Goal: Task Accomplishment & Management: Manage account settings

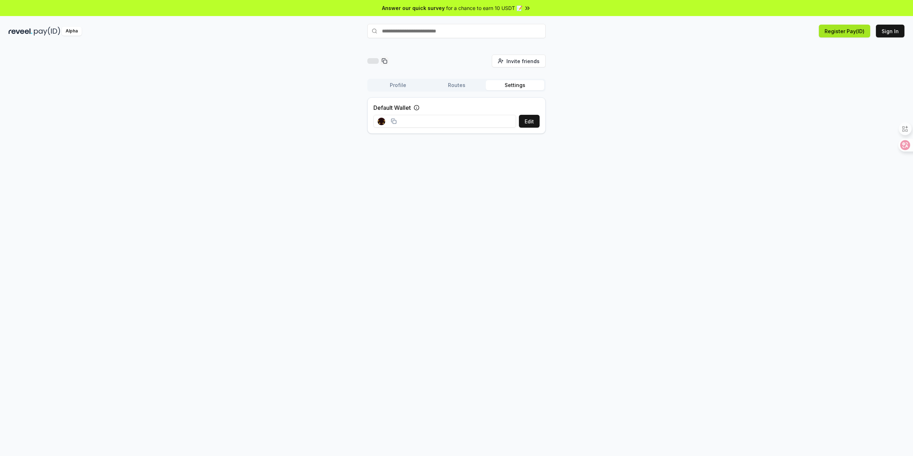
click at [850, 32] on button "Register Pay(ID)" at bounding box center [844, 31] width 51 height 13
click at [842, 35] on button "Register Pay(ID)" at bounding box center [844, 31] width 51 height 13
click at [892, 29] on button "Sign In" at bounding box center [890, 31] width 29 height 13
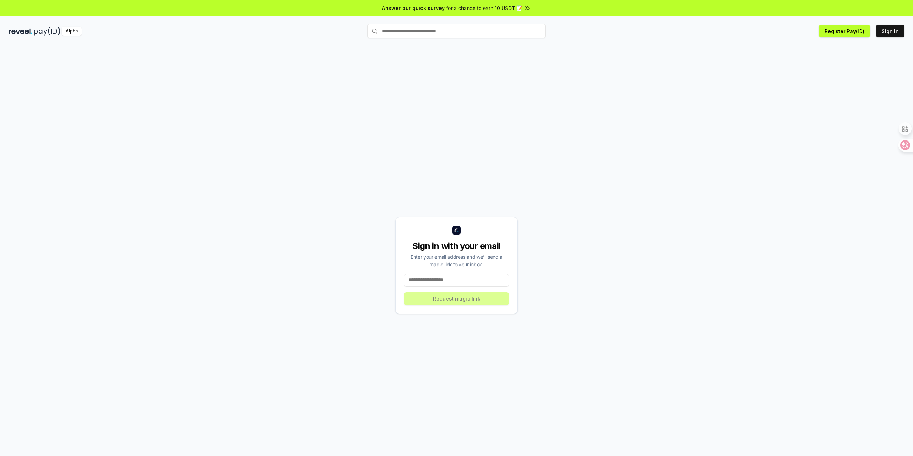
click at [478, 284] on input at bounding box center [456, 280] width 105 height 13
type input "**********"
click at [471, 296] on button "Request magic link" at bounding box center [456, 298] width 105 height 13
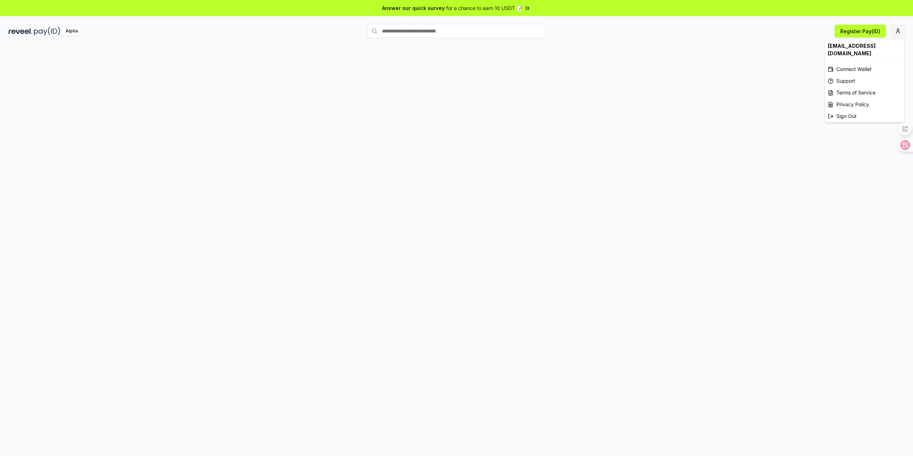
click at [898, 33] on html "Answer our quick survey for a chance to earn 10 USDT 📝 Alpha Register Pay(ID) y…" at bounding box center [456, 228] width 913 height 456
click at [673, 93] on div at bounding box center [456, 258] width 913 height 436
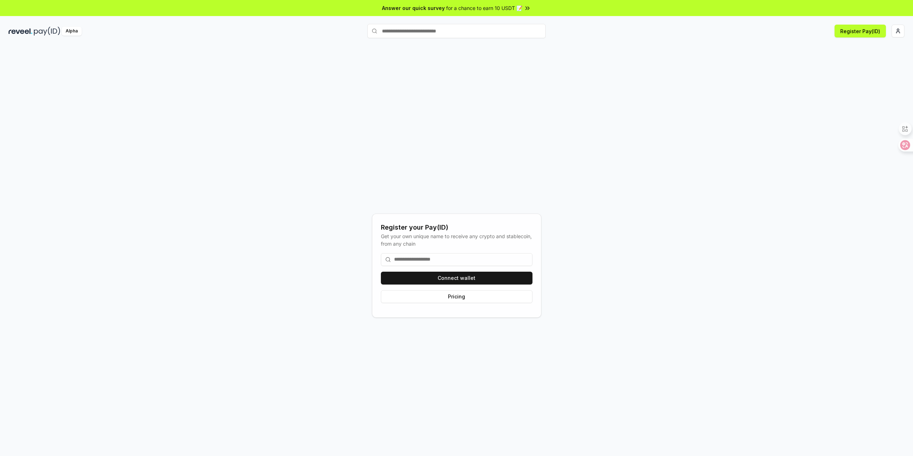
click at [474, 256] on input at bounding box center [457, 259] width 152 height 13
click at [472, 261] on input at bounding box center [457, 259] width 152 height 13
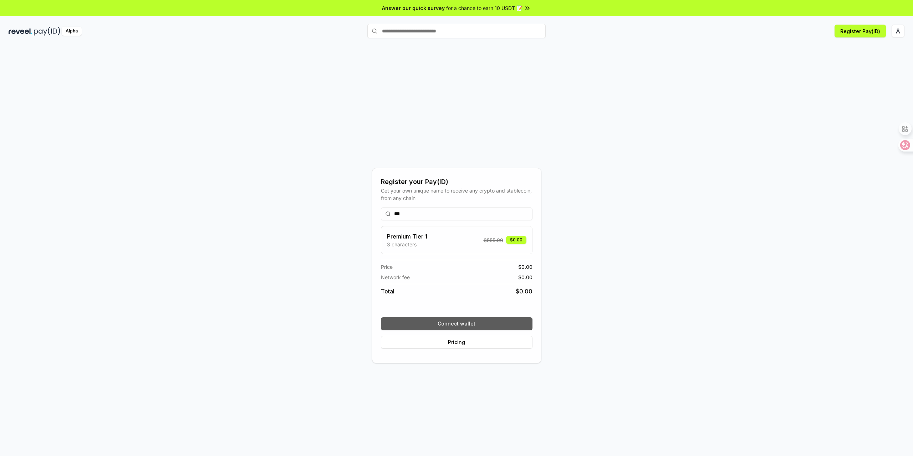
type input "***"
click at [466, 321] on button "Connect wallet" at bounding box center [457, 323] width 152 height 13
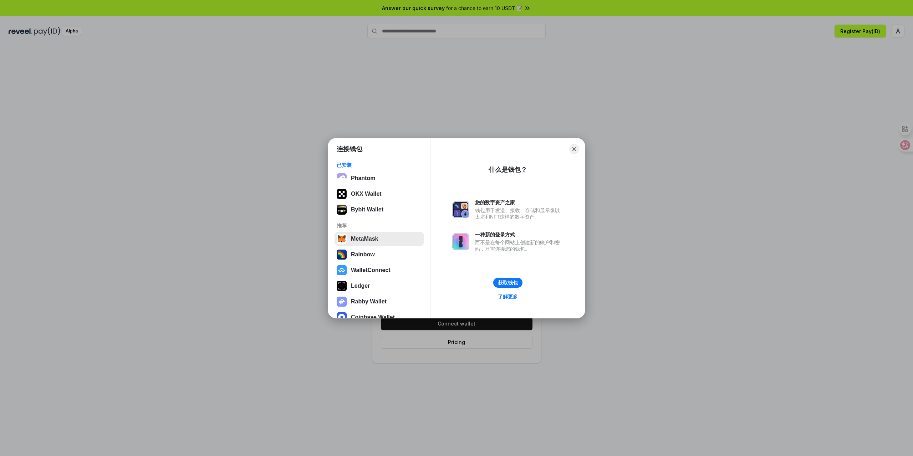
scroll to position [26, 0]
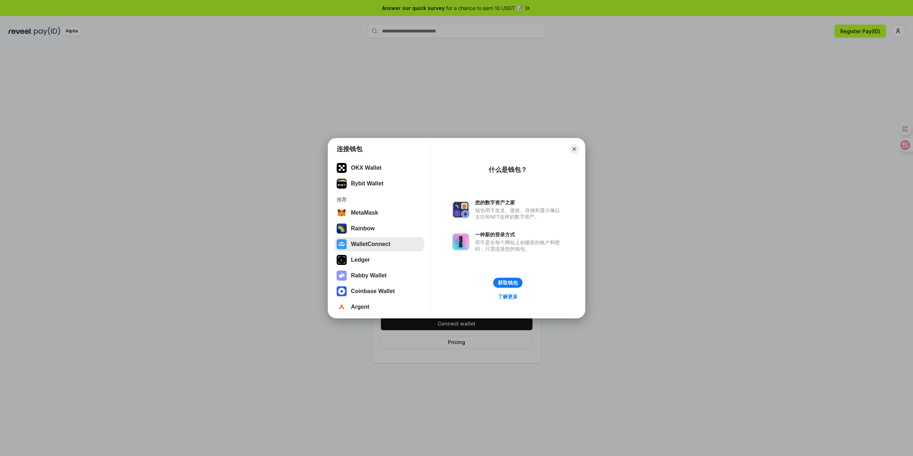
click at [380, 242] on button "WalletConnect" at bounding box center [380, 244] width 90 height 14
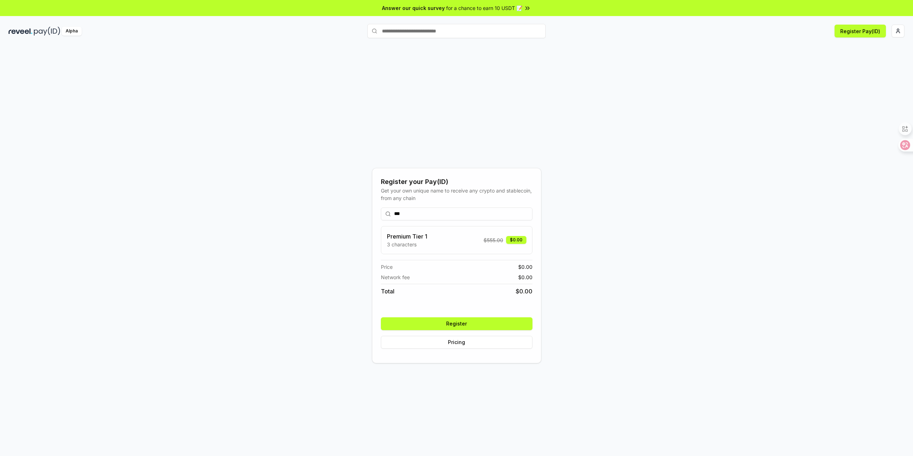
click at [462, 325] on button "Register" at bounding box center [457, 323] width 152 height 13
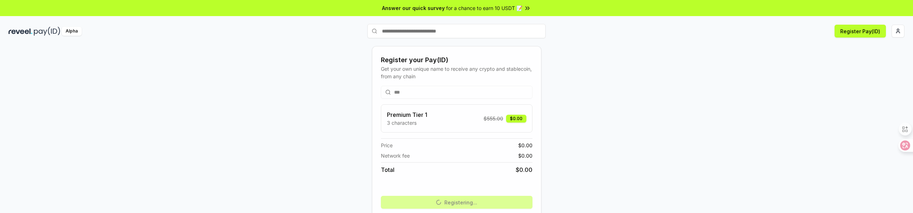
click at [263, 140] on div "Register your Pay(ID) Get your own unique name to receive any crypto and stable…" at bounding box center [457, 144] width 896 height 178
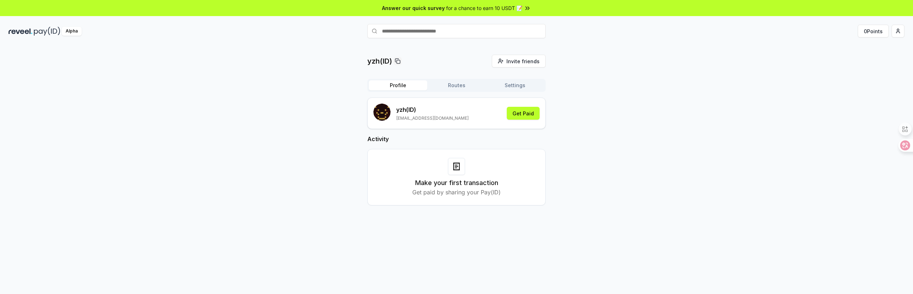
click at [465, 85] on button "Routes" at bounding box center [456, 85] width 58 height 10
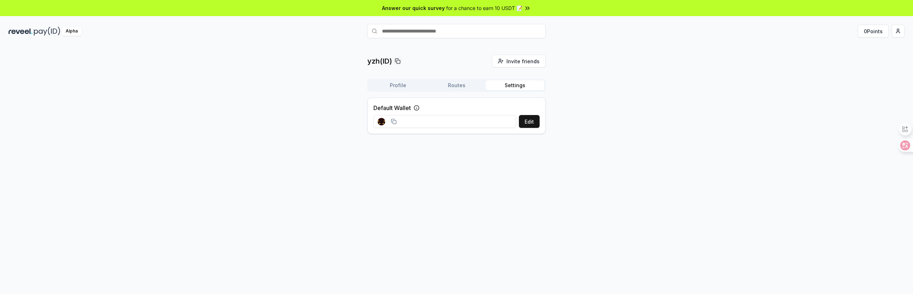
click at [516, 85] on button "Settings" at bounding box center [515, 85] width 58 height 10
click at [413, 90] on div "Profile Routes Settings" at bounding box center [456, 85] width 178 height 13
click at [399, 89] on button "Profile" at bounding box center [398, 85] width 58 height 10
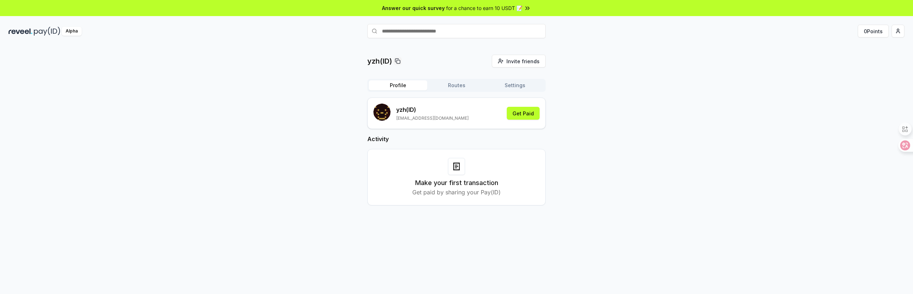
click at [617, 145] on div "yzh(ID) Invite friends Invite Profile Routes Settings yzh (ID) yzh937@gmail.com…" at bounding box center [457, 136] width 896 height 162
click at [467, 167] on div "Make your first transaction Get paid by sharing your Pay(ID)" at bounding box center [456, 177] width 160 height 39
click at [526, 113] on button "Get Paid" at bounding box center [523, 113] width 33 height 13
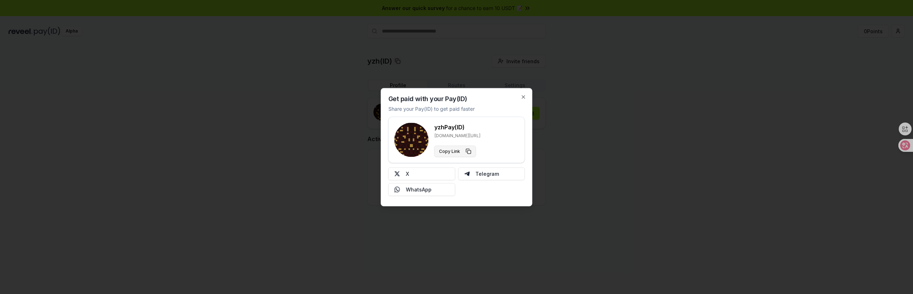
click at [464, 151] on button "Copy Link" at bounding box center [455, 150] width 42 height 11
click at [523, 99] on icon "button" at bounding box center [524, 97] width 6 height 6
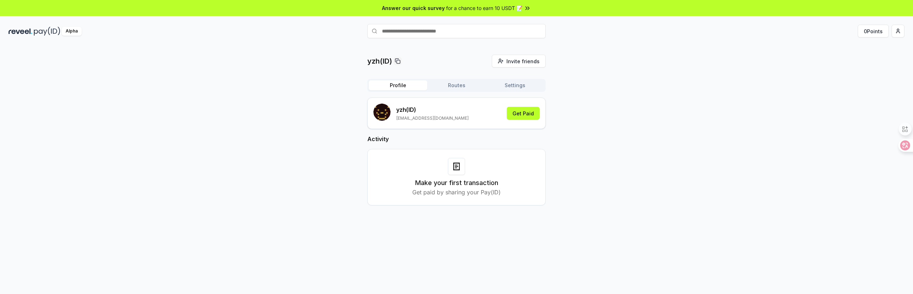
click at [650, 99] on div "yzh(ID) Invite friends Invite Profile Routes Settings yzh (ID) yzh937@gmail.com…" at bounding box center [457, 136] width 896 height 162
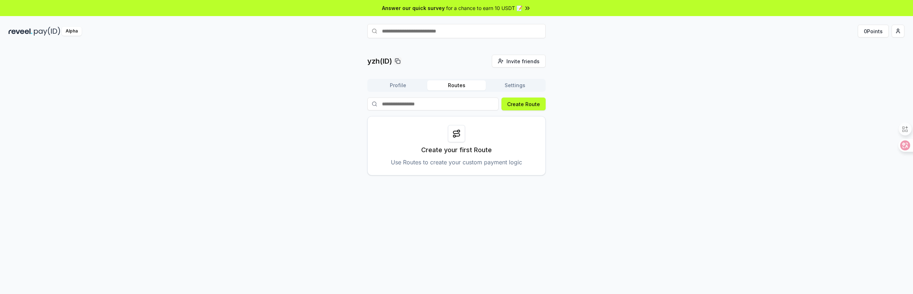
click at [449, 87] on button "Routes" at bounding box center [456, 85] width 58 height 10
click at [491, 87] on button "Settings" at bounding box center [515, 85] width 58 height 10
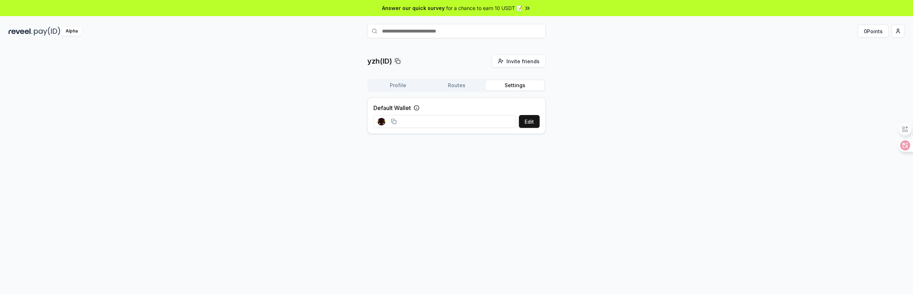
click at [448, 120] on input at bounding box center [444, 121] width 143 height 13
click at [417, 106] on icon at bounding box center [417, 108] width 6 height 6
click at [902, 29] on html "Answer our quick survey for a chance to earn 10 USDT 📝 Alpha 0 Points yzh(ID) I…" at bounding box center [456, 147] width 913 height 294
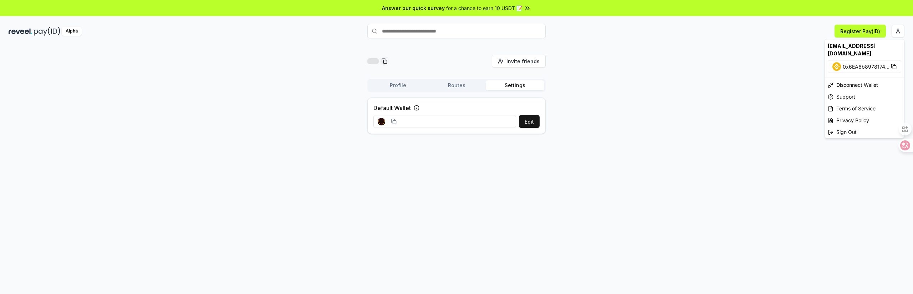
click at [73, 33] on html "Answer our quick survey for a chance to earn 10 USDT 📝 Alpha Register Pay(ID) I…" at bounding box center [456, 147] width 913 height 294
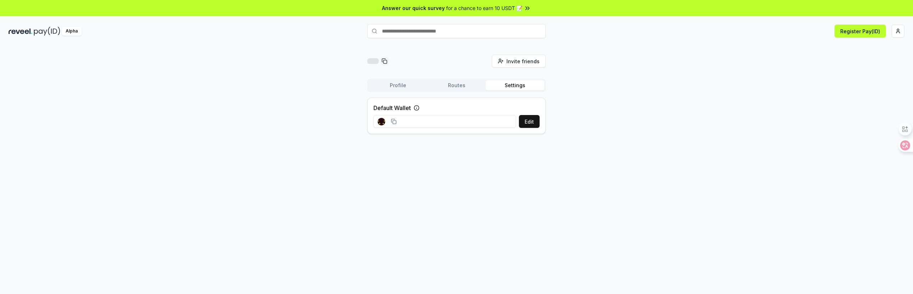
click at [601, 125] on div "Invite friends Invite Profile Routes Settings Default Wallet Edit" at bounding box center [457, 97] width 896 height 85
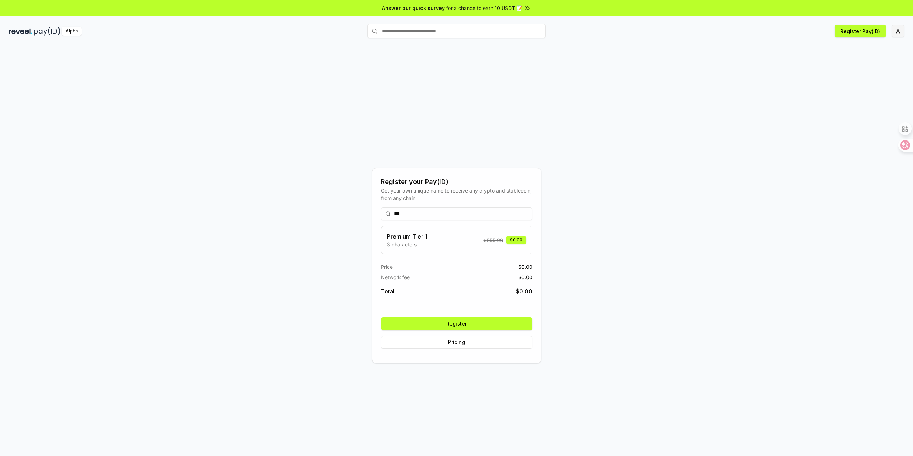
type input "***"
click at [896, 34] on html "Answer our quick survey for a chance to earn 10 USDT 📝 Alpha Register Pay(ID) R…" at bounding box center [456, 228] width 913 height 456
click at [565, 289] on html "Answer our quick survey for a chance to earn 10 USDT 📝 Alpha Register Pay(ID) R…" at bounding box center [456, 228] width 913 height 456
click at [449, 320] on button "Register" at bounding box center [457, 323] width 152 height 13
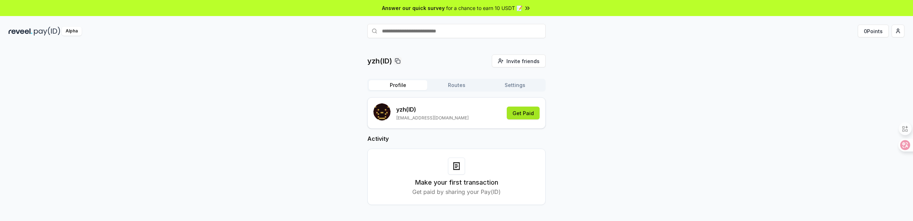
click at [522, 112] on button "Get Paid" at bounding box center [523, 113] width 33 height 13
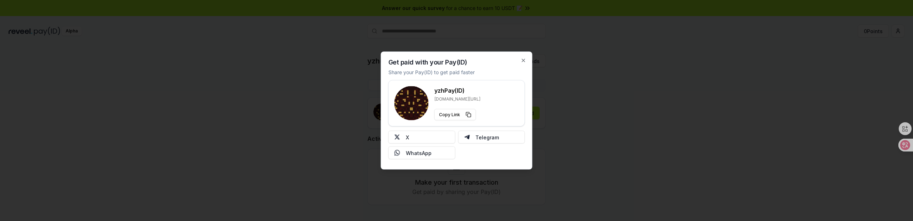
click at [459, 74] on p "Share your Pay(ID) to get paid faster" at bounding box center [431, 71] width 86 height 7
click at [442, 136] on button "X" at bounding box center [421, 137] width 67 height 13
click at [525, 58] on icon "button" at bounding box center [524, 61] width 6 height 6
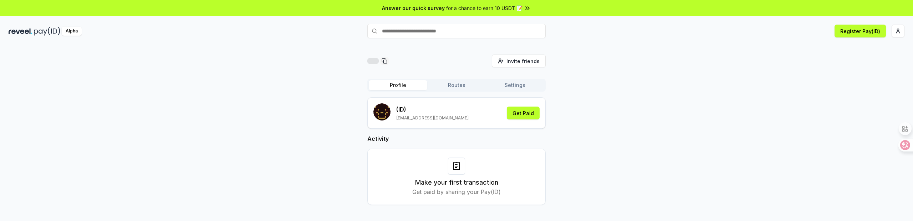
click at [516, 90] on div "Profile Routes Settings" at bounding box center [456, 85] width 178 height 13
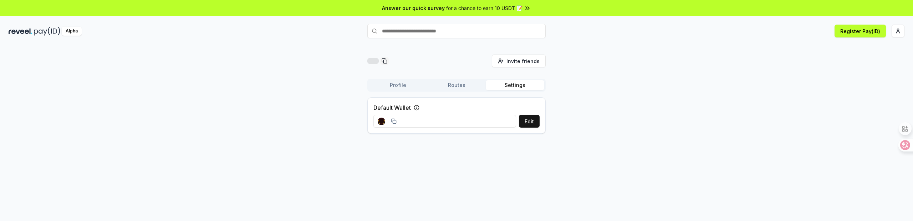
click at [515, 88] on button "Settings" at bounding box center [515, 85] width 58 height 10
click at [533, 122] on button "Edit" at bounding box center [529, 121] width 21 height 13
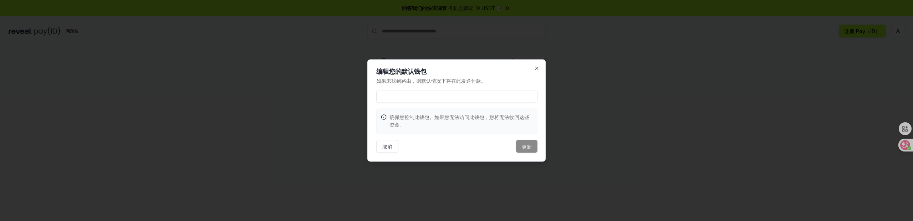
click at [536, 72] on h2 "编辑您的默认钱包" at bounding box center [456, 71] width 161 height 6
click at [536, 70] on icon "button" at bounding box center [537, 69] width 6 height 6
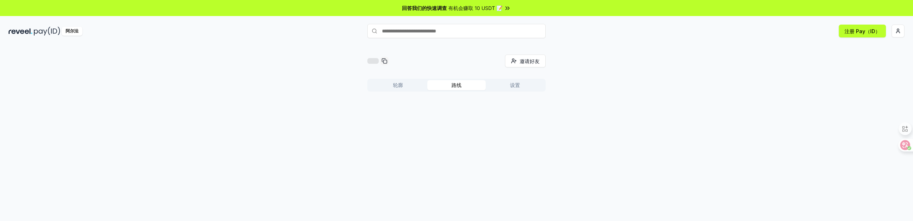
click at [462, 87] on button "路线" at bounding box center [456, 85] width 58 height 10
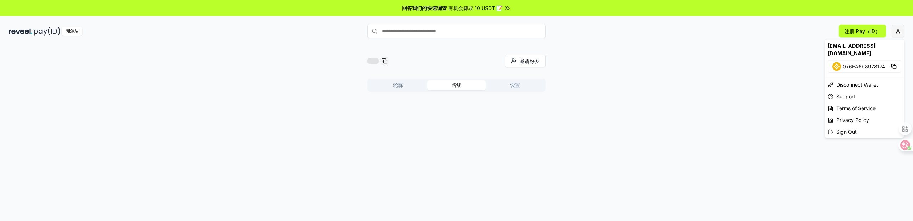
click at [902, 34] on html "回答我们的快速调查 有机会赚取 10 USDT 📝 阿尔法 注册 Pay（ID） 邀请好友 Invite 轮廓 路线 设置 yzh937@gmail.com …" at bounding box center [456, 110] width 913 height 221
click at [704, 84] on html "回答我们的快速调查 有机会赚取 10 USDT 📝 阿尔法 注册 Pay（ID） 邀请好友 Invite 轮廓 路线 设置 yzh937@gmail.com …" at bounding box center [456, 110] width 913 height 221
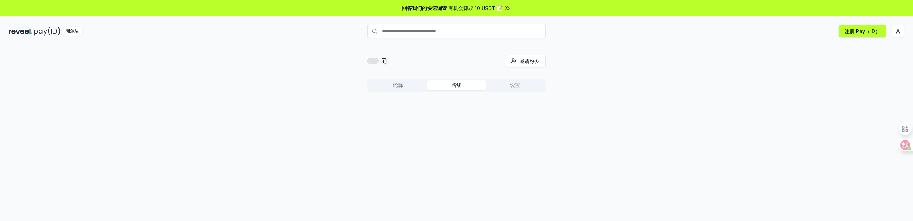
click at [475, 40] on div "邀请好友 Invite 轮廓 路线 设置" at bounding box center [456, 140] width 913 height 201
click at [479, 32] on input "text" at bounding box center [456, 31] width 178 height 14
click at [407, 88] on button "Profile" at bounding box center [398, 85] width 58 height 10
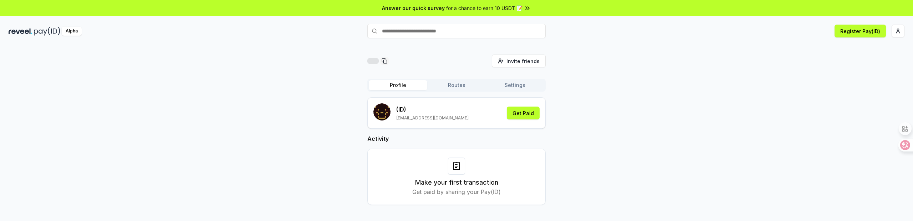
click at [436, 117] on div "(ID) yzh937@gmail.com Get Paid" at bounding box center [456, 112] width 166 height 19
click at [535, 114] on button "Get Paid" at bounding box center [523, 113] width 33 height 13
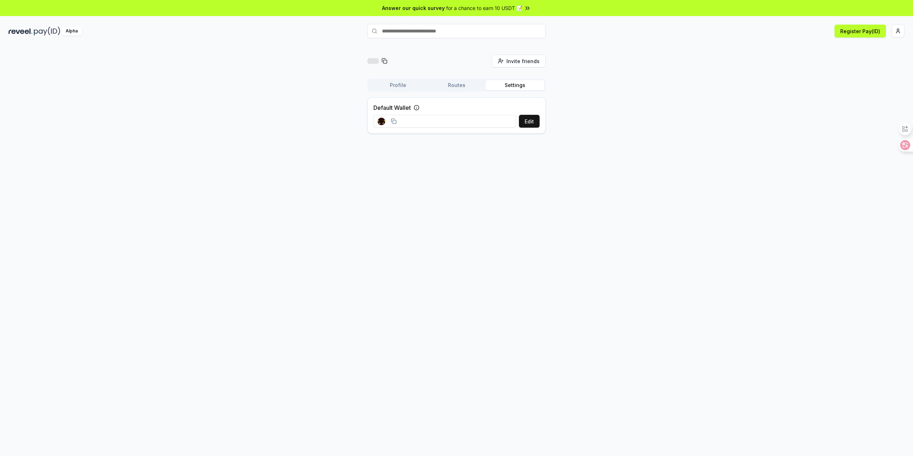
click at [386, 90] on button "Profile" at bounding box center [398, 85] width 58 height 10
click at [529, 84] on button "Settings" at bounding box center [515, 85] width 58 height 10
click at [406, 84] on button "Profile" at bounding box center [398, 85] width 58 height 10
click at [453, 35] on input "text" at bounding box center [456, 31] width 178 height 14
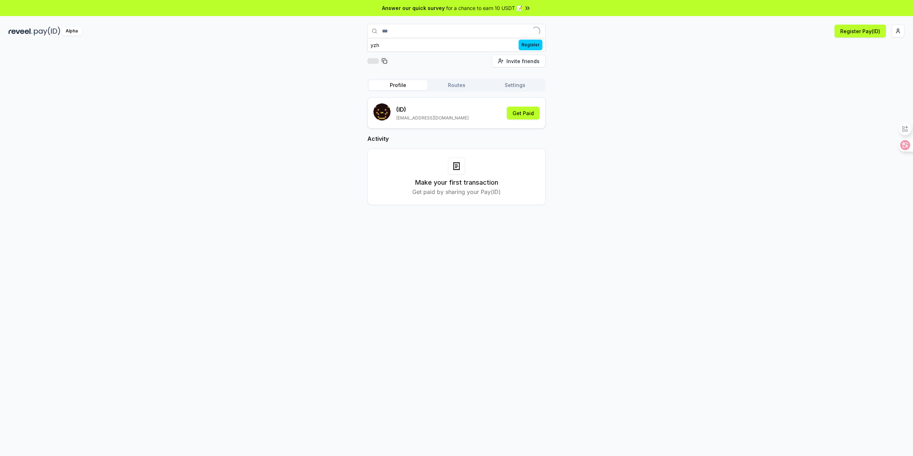
type input "***"
click at [459, 82] on button "Routes" at bounding box center [456, 85] width 58 height 10
click at [399, 78] on div "Invite friends Invite Profile Routes Settings" at bounding box center [456, 76] width 178 height 43
click at [583, 86] on div "Invite friends Invite Profile Routes Settings" at bounding box center [457, 76] width 896 height 43
click at [501, 83] on button "Settings" at bounding box center [515, 85] width 58 height 10
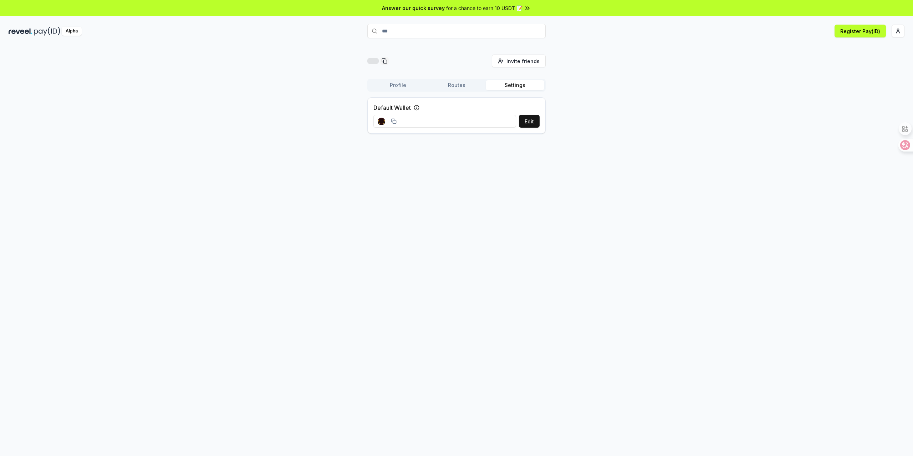
click at [417, 107] on icon at bounding box center [417, 108] width 6 height 6
click at [524, 123] on button "Edit" at bounding box center [529, 121] width 21 height 13
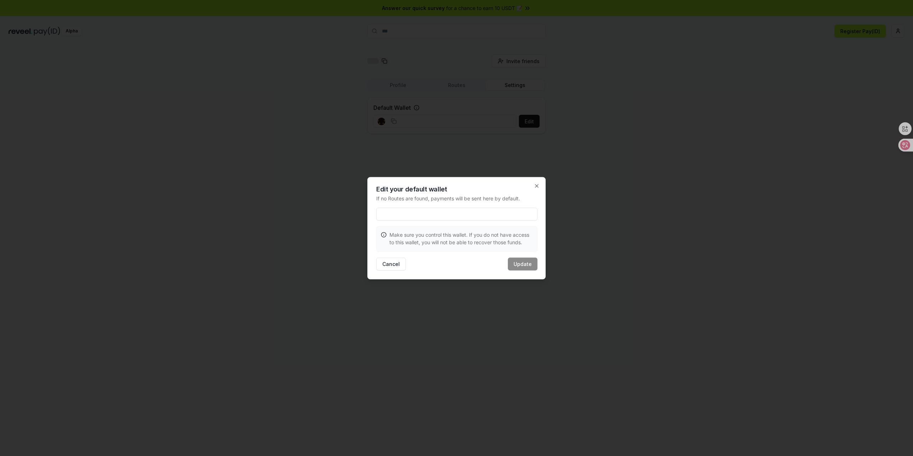
click at [646, 71] on div at bounding box center [456, 228] width 913 height 456
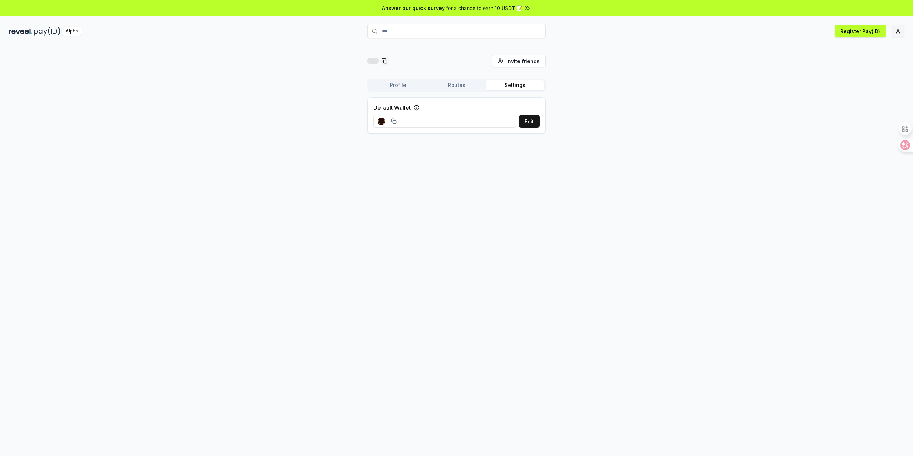
click at [900, 35] on html "Answer our quick survey for a chance to earn 10 USDT 📝 Alpha *** Register Pay(I…" at bounding box center [456, 228] width 913 height 456
click at [892, 63] on icon at bounding box center [894, 66] width 6 height 6
click at [670, 105] on html "Answer our quick survey for a chance to earn 10 USDT 📝 Alpha *** Register Pay(I…" at bounding box center [456, 228] width 913 height 456
click at [464, 126] on input at bounding box center [444, 121] width 143 height 13
click at [464, 119] on input at bounding box center [444, 121] width 143 height 13
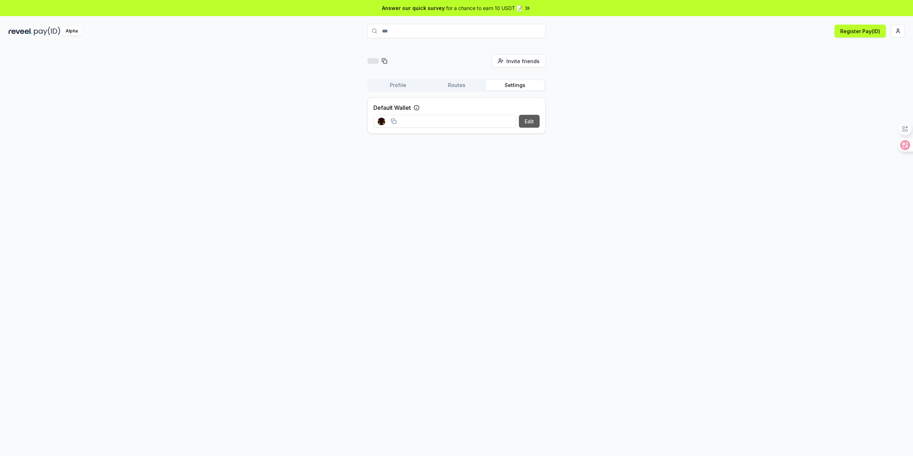
click at [526, 117] on button "Edit" at bounding box center [529, 121] width 21 height 13
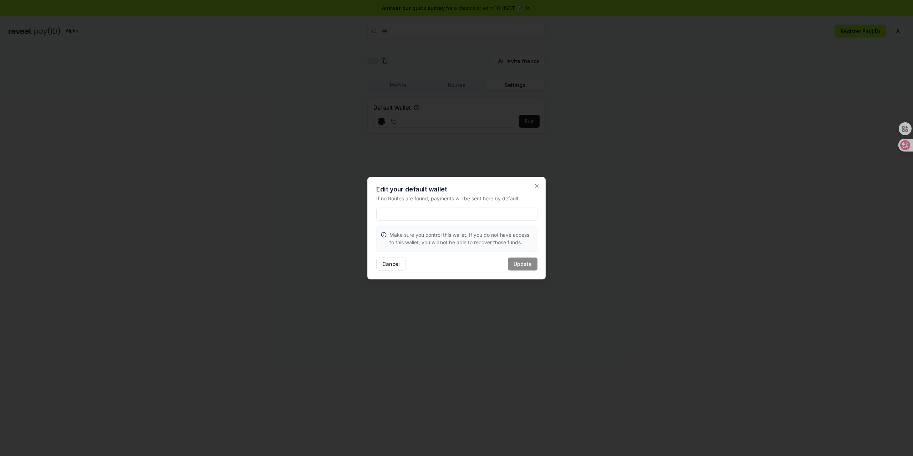
click at [447, 210] on input at bounding box center [456, 214] width 161 height 13
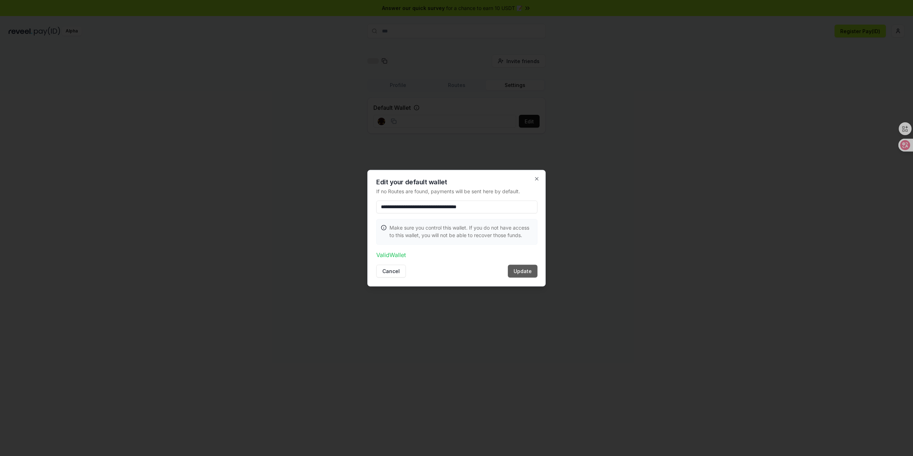
type input "**********"
click at [525, 272] on button "Update" at bounding box center [523, 271] width 30 height 13
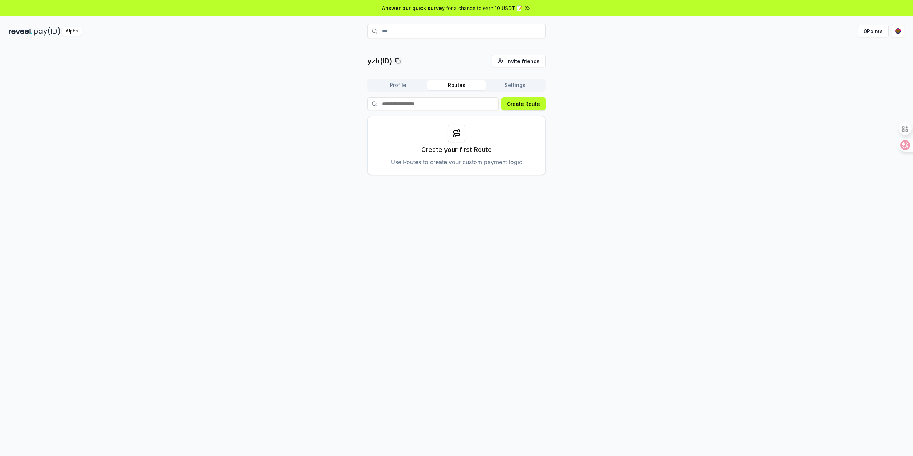
click at [469, 87] on button "Routes" at bounding box center [456, 85] width 58 height 10
click at [531, 103] on button "Create Route" at bounding box center [523, 103] width 44 height 13
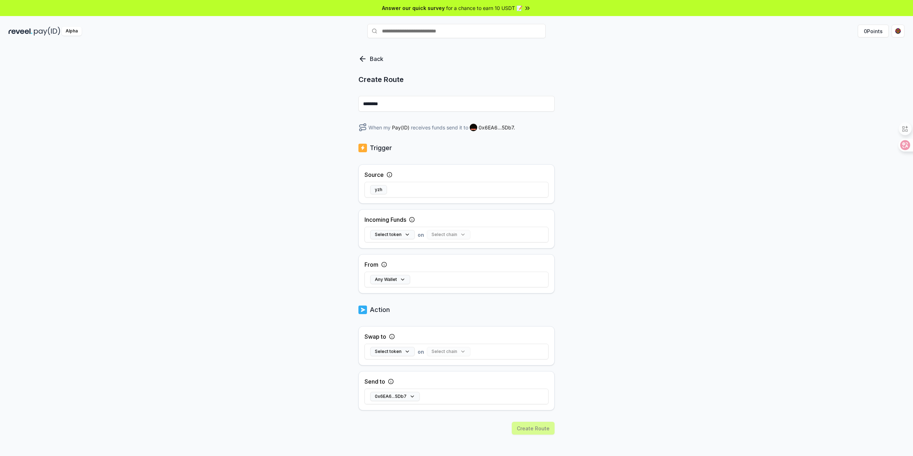
scroll to position [36, 0]
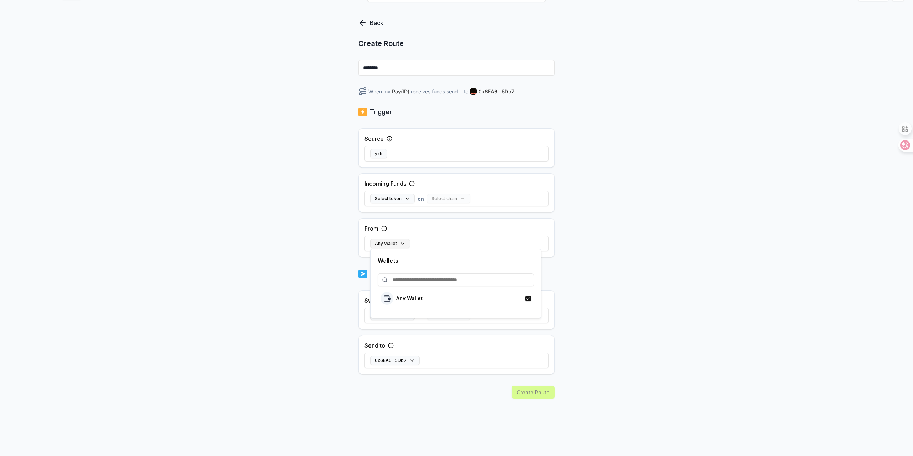
click at [403, 242] on button "Any Wallet" at bounding box center [390, 243] width 40 height 9
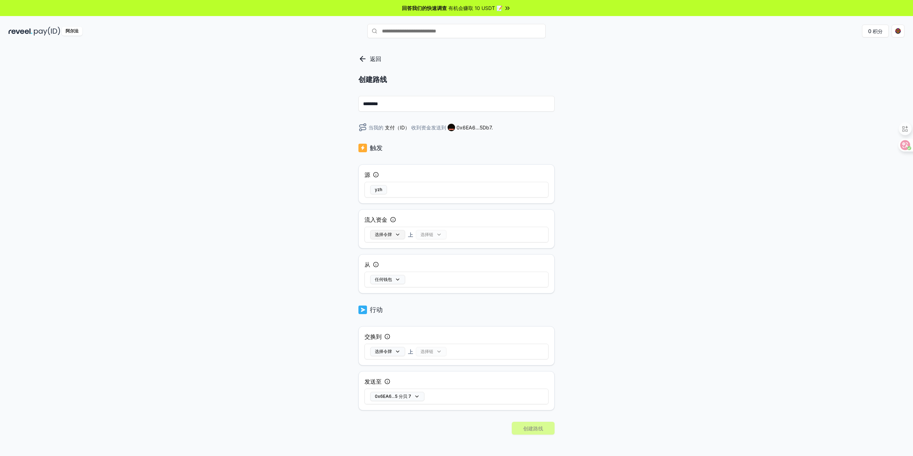
click at [397, 237] on button "选择令牌" at bounding box center [387, 234] width 35 height 9
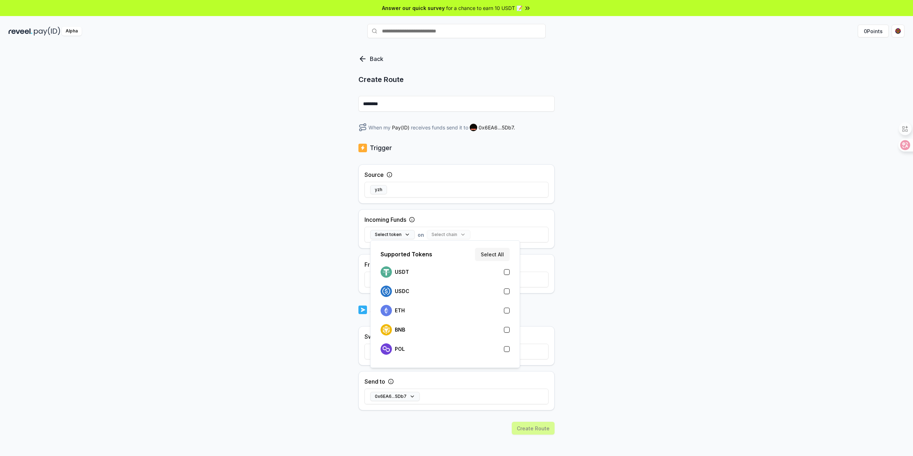
click at [507, 269] on button "button" at bounding box center [507, 272] width 6 height 6
click at [504, 331] on button "button" at bounding box center [507, 330] width 6 height 6
click at [511, 312] on div "ETH" at bounding box center [445, 311] width 135 height 16
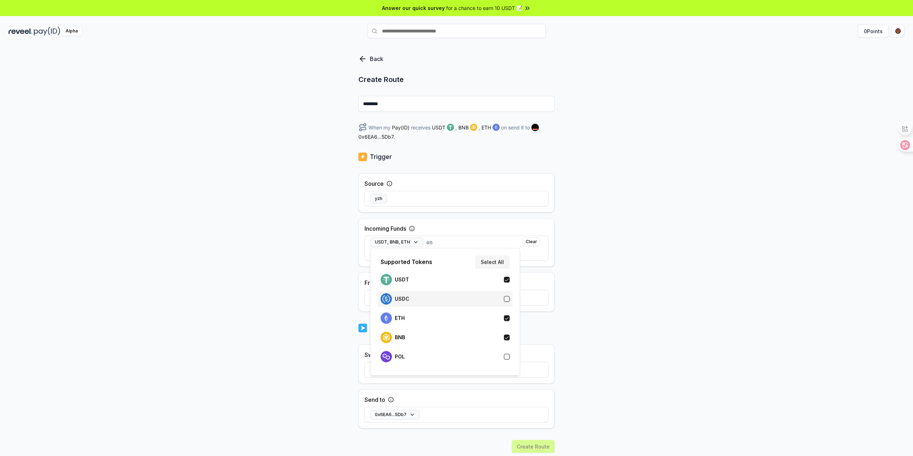
click at [507, 302] on div "USDC" at bounding box center [445, 298] width 129 height 11
click at [506, 356] on button "button" at bounding box center [507, 357] width 6 height 6
click at [586, 302] on div "Back Create Route ******** When my Pay(ID) receives USDT , BNB , ETH , USDC , P…" at bounding box center [456, 258] width 913 height 436
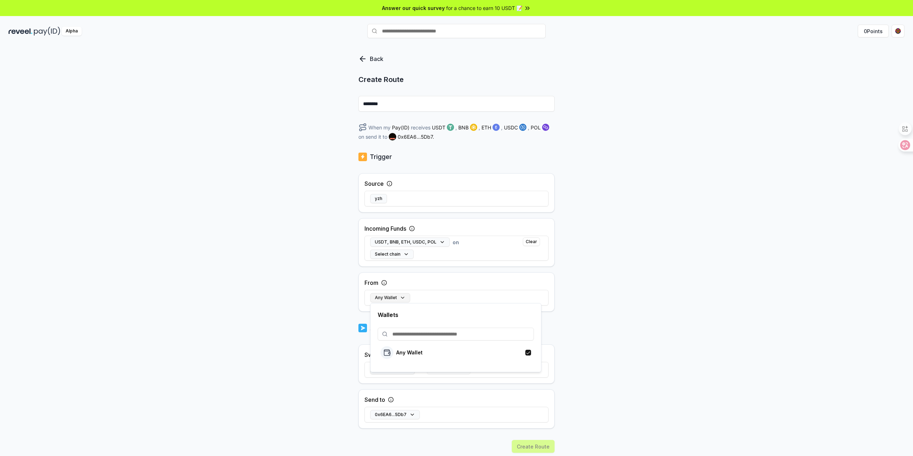
click at [400, 296] on button "Any Wallet" at bounding box center [390, 297] width 40 height 9
click at [583, 339] on div "Back Create Route ******** When my Pay(ID) receives USDT , BNB , ETH , USDC , P…" at bounding box center [456, 258] width 913 height 436
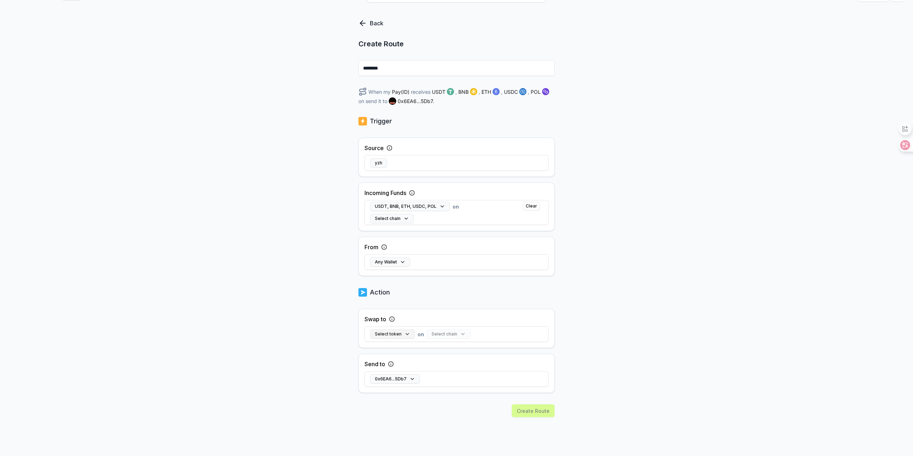
click at [397, 337] on button "Select token" at bounding box center [392, 334] width 45 height 9
click at [620, 337] on div "Back Create Route ******** When my Pay(ID) receives USDT , BNB , ETH , USDC , P…" at bounding box center [456, 223] width 913 height 436
click at [399, 332] on button "Select token" at bounding box center [392, 334] width 45 height 9
click at [510, 251] on div "USDC" at bounding box center [445, 251] width 135 height 16
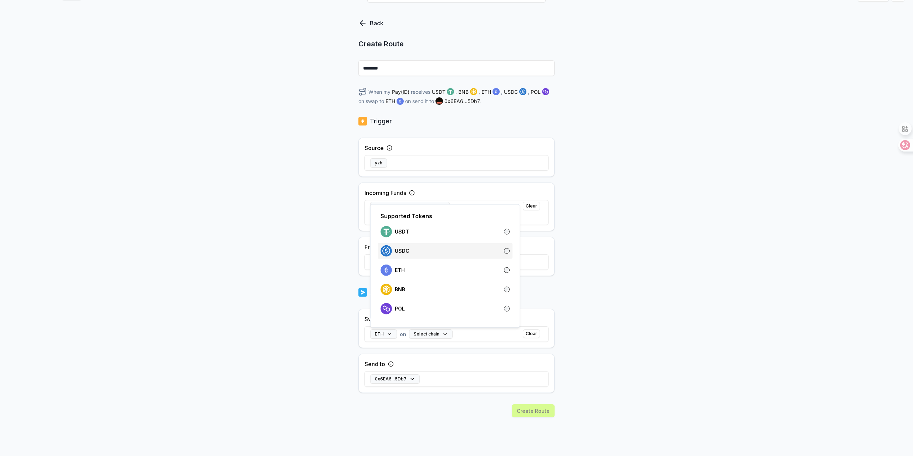
click at [507, 255] on div "USDC" at bounding box center [445, 250] width 129 height 11
click at [505, 279] on div "Supported Tokens USDT USDC ETH BNB POL" at bounding box center [445, 265] width 150 height 123
click at [579, 285] on div "Back Create Route ******** When my Pay(ID) receives USDT , BNB , ETH , USDC , P…" at bounding box center [456, 223] width 913 height 436
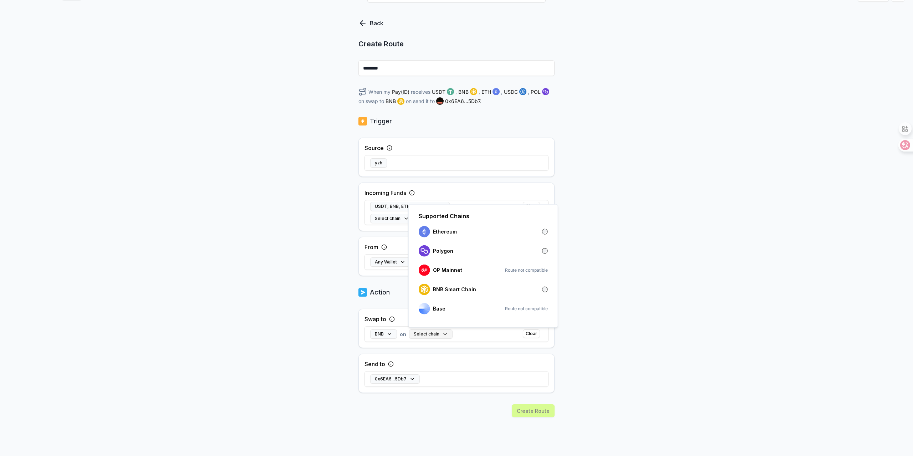
click at [439, 336] on button "Select chain" at bounding box center [431, 334] width 44 height 9
click at [529, 289] on div "BNB Smart Chain" at bounding box center [483, 289] width 129 height 11
click at [617, 291] on div "Back Create Route ******** When my Pay(ID) receives USDT , BNB , ETH , USDC , P…" at bounding box center [456, 223] width 913 height 436
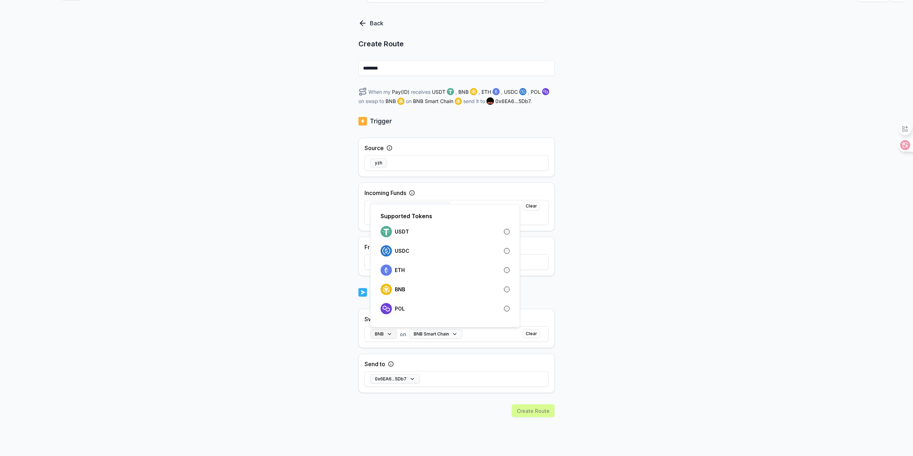
click at [386, 333] on button "BNB" at bounding box center [383, 334] width 27 height 9
click at [492, 233] on div "USDT" at bounding box center [445, 231] width 129 height 11
click at [611, 301] on div "Back Create Route ******** When my Pay(ID) receives USDT , BNB , ETH , USDC , P…" at bounding box center [456, 223] width 913 height 436
click at [474, 380] on div "0x6EA6...5Db7" at bounding box center [457, 379] width 184 height 21
click at [611, 380] on div "Back Create Route ******** When my Pay(ID) receives USDT , BNB , ETH , USDC , P…" at bounding box center [456, 223] width 913 height 436
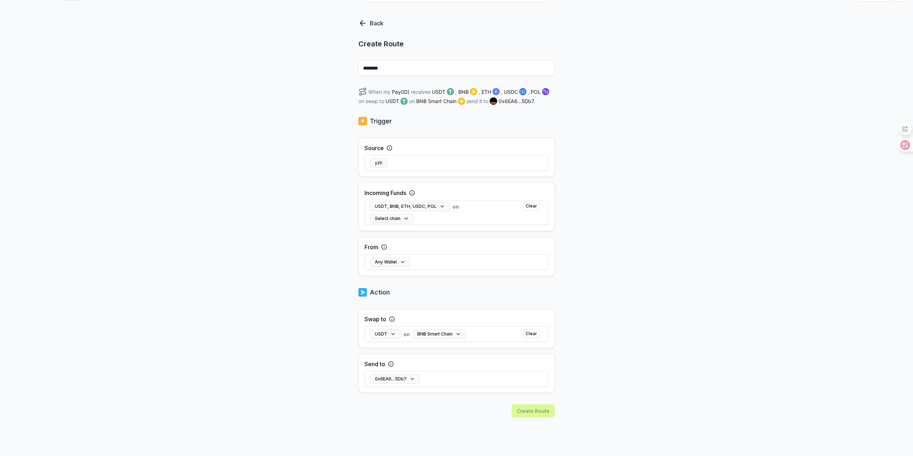
click at [504, 259] on div "Any Wallet" at bounding box center [457, 262] width 184 height 21
click at [384, 261] on button "Any Wallet" at bounding box center [390, 262] width 40 height 9
click at [465, 318] on div "Any Wallet" at bounding box center [456, 317] width 151 height 13
click at [633, 290] on div "Back Create Route ******** When my Pay(ID) receives USDT , BNB , ETH , USDC , P…" at bounding box center [456, 223] width 913 height 436
click at [546, 408] on div "Create Route" at bounding box center [456, 423] width 196 height 38
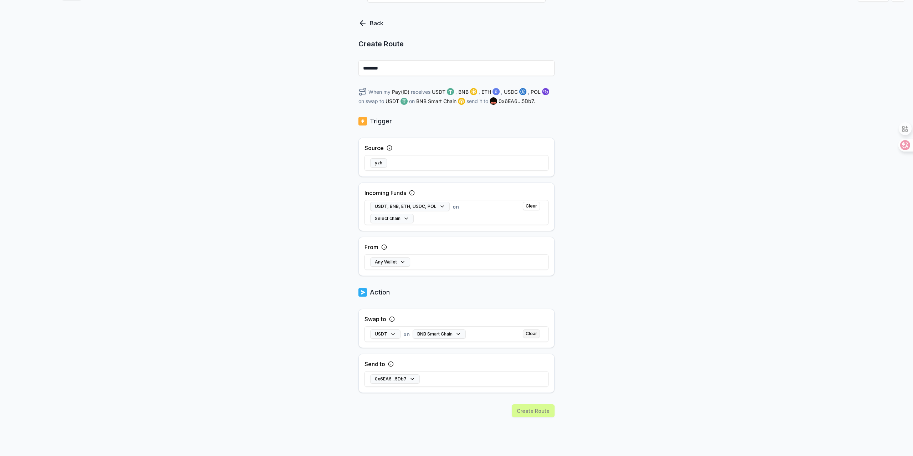
click at [531, 334] on button "Clear" at bounding box center [531, 334] width 17 height 9
click at [397, 334] on button "Select token" at bounding box center [392, 334] width 45 height 9
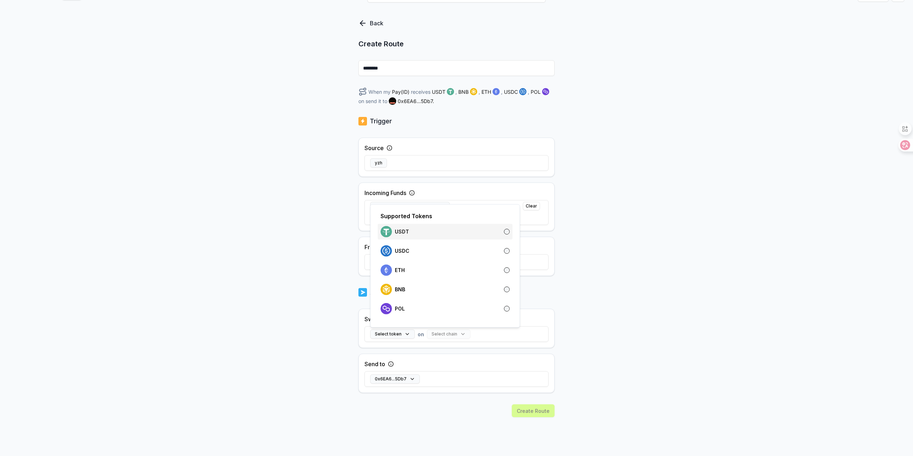
click at [502, 232] on div "USDT" at bounding box center [445, 231] width 129 height 11
click at [607, 329] on div "Back Create Route ******** When my Pay(ID) receives USDT , BNB , ETH , USDC , P…" at bounding box center [456, 223] width 913 height 436
click at [447, 333] on button "Select chain" at bounding box center [435, 334] width 44 height 9
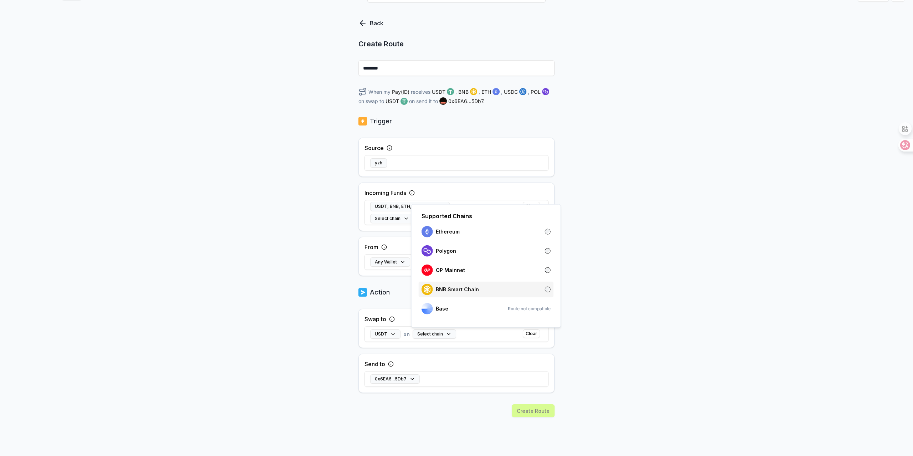
click at [539, 287] on div "BNB Smart Chain" at bounding box center [486, 289] width 129 height 11
click at [599, 326] on div "Back Create Route ******** When my Pay(ID) receives USDT , BNB , ETH , USDC , P…" at bounding box center [456, 223] width 913 height 436
click at [394, 262] on button "Any Wallet" at bounding box center [390, 262] width 40 height 9
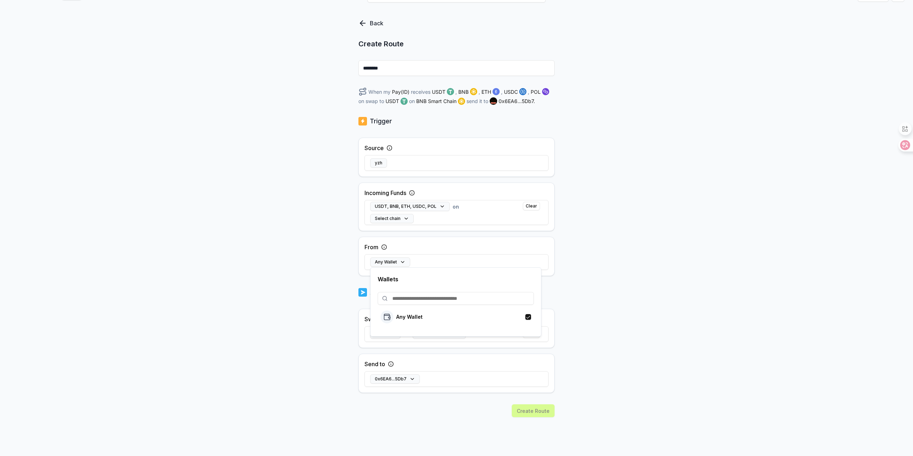
click at [411, 300] on input at bounding box center [456, 298] width 156 height 13
click at [605, 239] on div "Back Create Route ******** When my Pay(ID) receives USDT , BNB , ETH , USDC , P…" at bounding box center [456, 223] width 913 height 436
click at [429, 255] on div "Any Wallet" at bounding box center [457, 262] width 184 height 21
click at [392, 262] on button "Any Wallet" at bounding box center [390, 262] width 40 height 9
drag, startPoint x: 405, startPoint y: 294, endPoint x: 415, endPoint y: 297, distance: 10.0
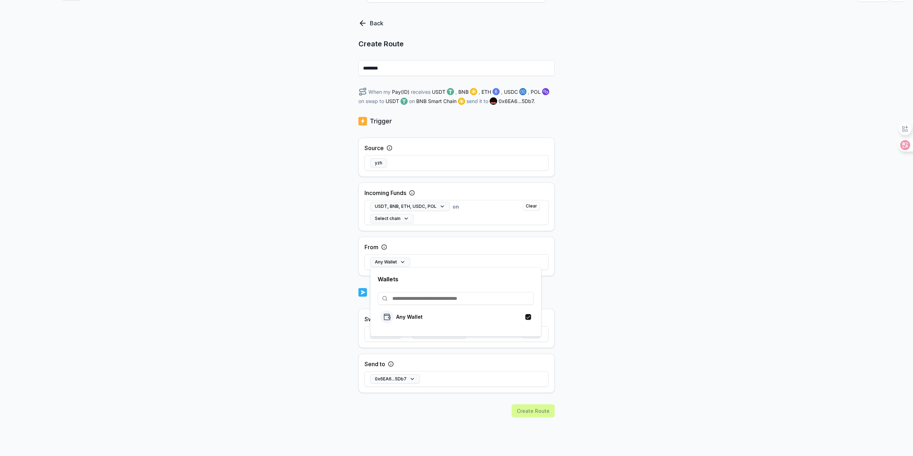
click at [406, 295] on input at bounding box center [456, 298] width 156 height 13
type input "*"
click at [529, 318] on button "button" at bounding box center [528, 317] width 6 height 6
click at [599, 348] on div "Back Create Route ******** When my Pay(ID) receives USDT , BNB , ETH , USDC , P…" at bounding box center [456, 223] width 913 height 436
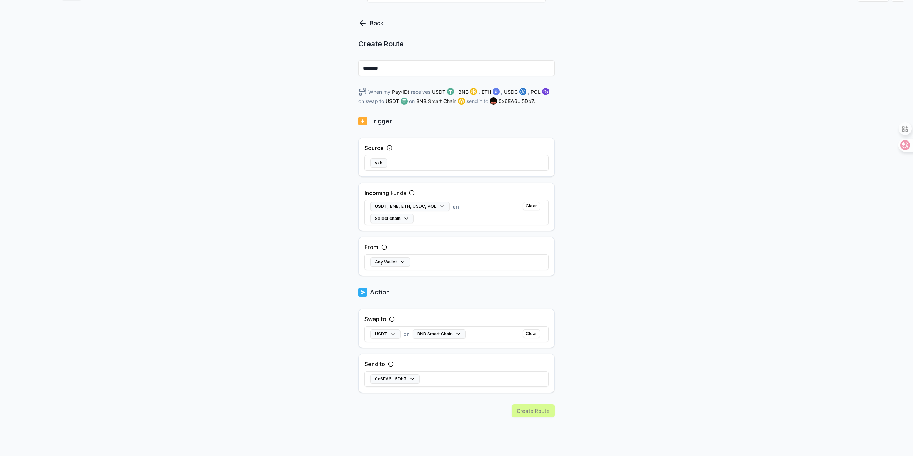
click at [539, 407] on div "Create Route" at bounding box center [456, 423] width 196 height 38
drag, startPoint x: 539, startPoint y: 407, endPoint x: 536, endPoint y: 380, distance: 26.9
click at [539, 406] on div "Create Route" at bounding box center [456, 423] width 196 height 38
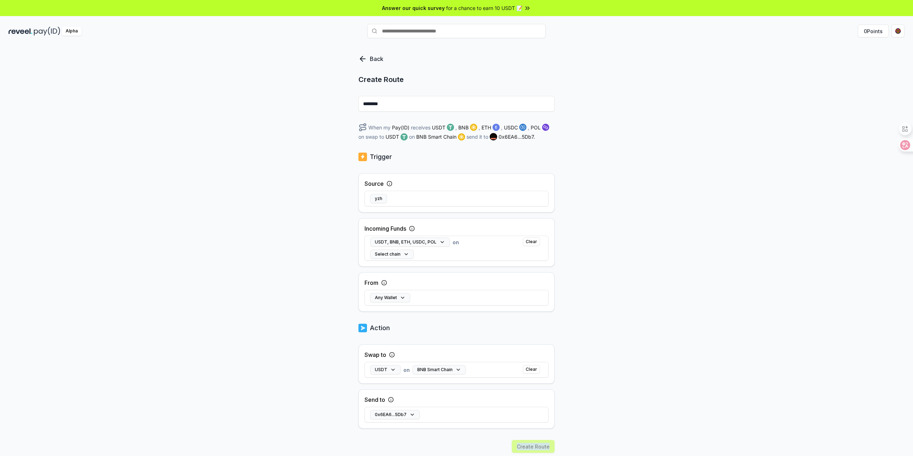
click at [414, 229] on icon at bounding box center [412, 229] width 6 height 6
click at [409, 254] on button "Select chain" at bounding box center [392, 254] width 44 height 9
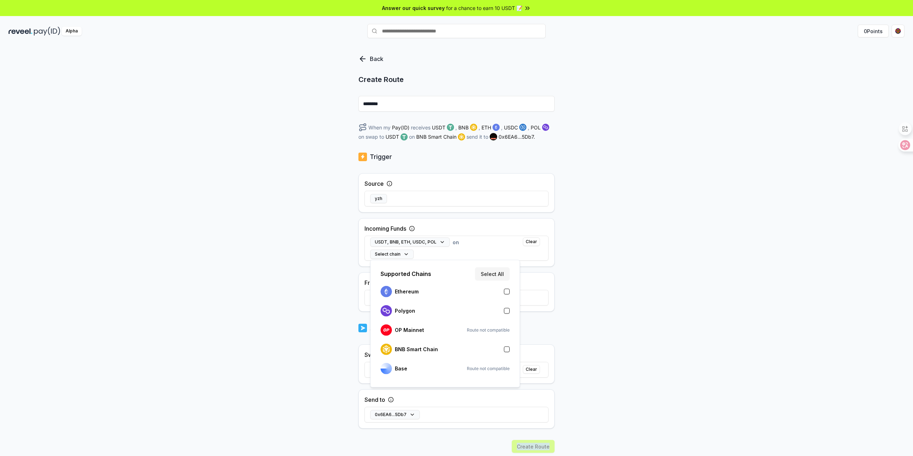
click at [508, 350] on button "button" at bounding box center [507, 350] width 6 height 6
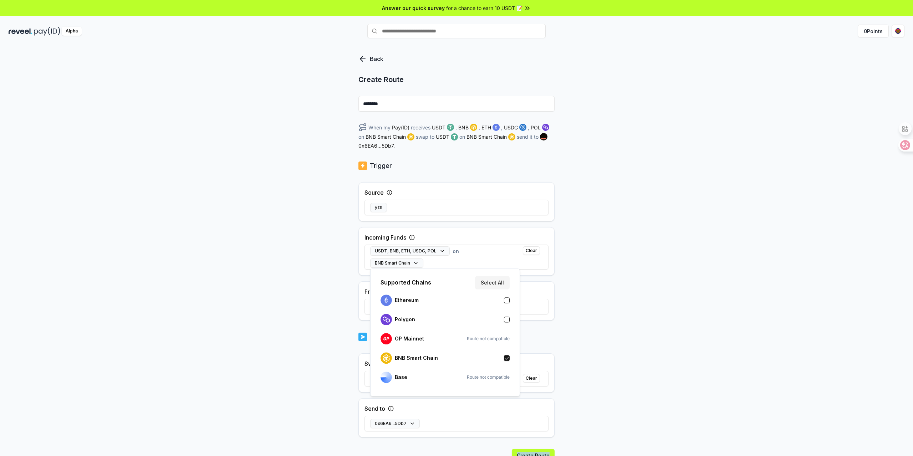
scroll to position [36, 0]
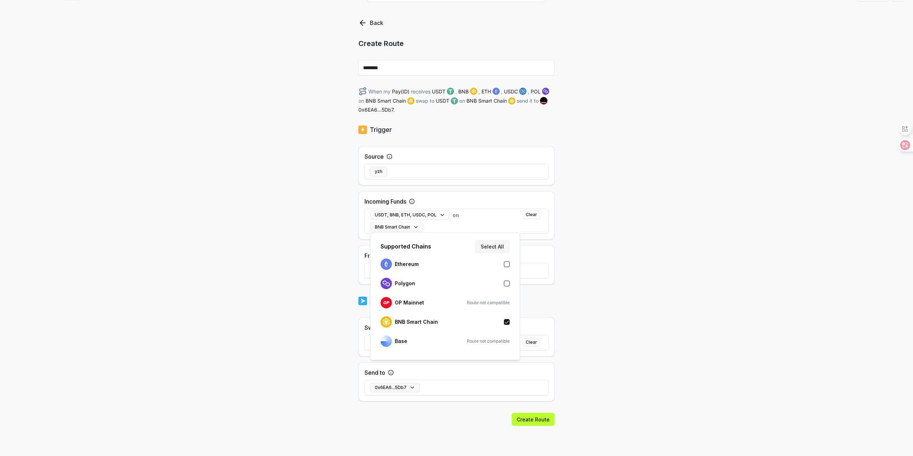
click at [594, 398] on div "Back Create Route ******** When my Pay(ID) receives USDT , BNB , ETH , USDC , P…" at bounding box center [456, 222] width 913 height 436
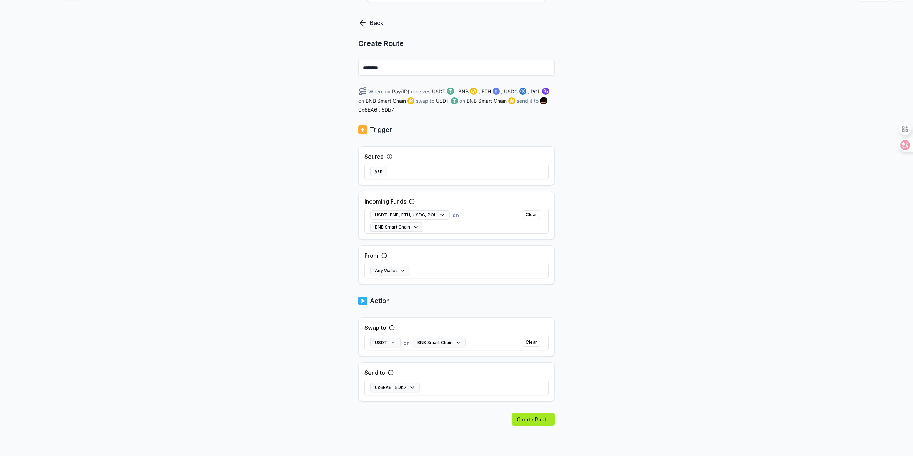
click at [536, 418] on button "Create Route" at bounding box center [533, 419] width 43 height 13
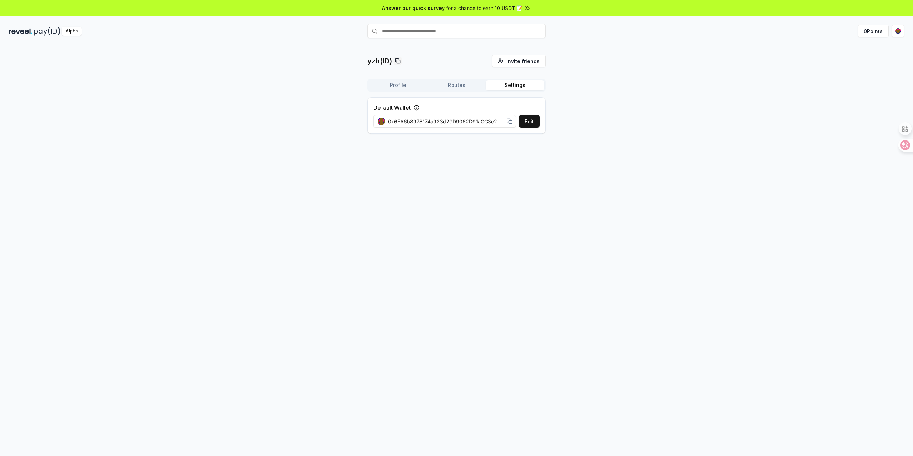
click at [511, 84] on button "Settings" at bounding box center [515, 85] width 58 height 10
click at [411, 83] on button "Profile" at bounding box center [398, 85] width 58 height 10
click at [458, 84] on button "Routes" at bounding box center [456, 85] width 58 height 10
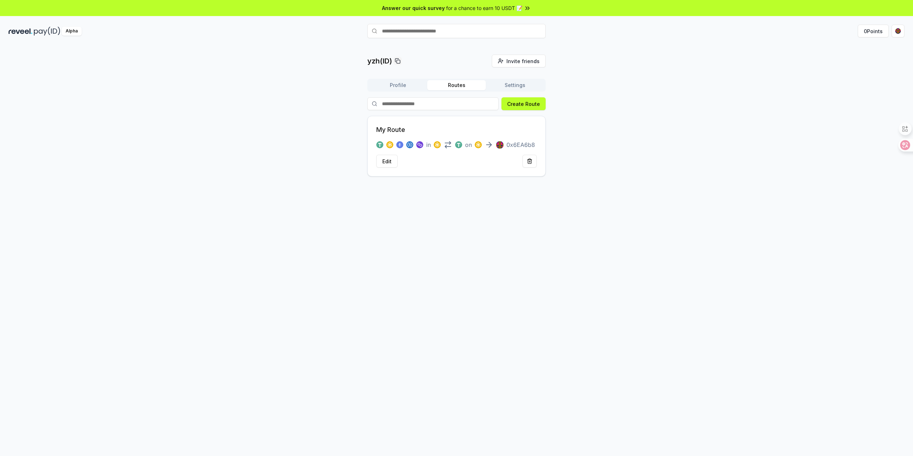
click at [408, 88] on button "Profile" at bounding box center [398, 85] width 58 height 10
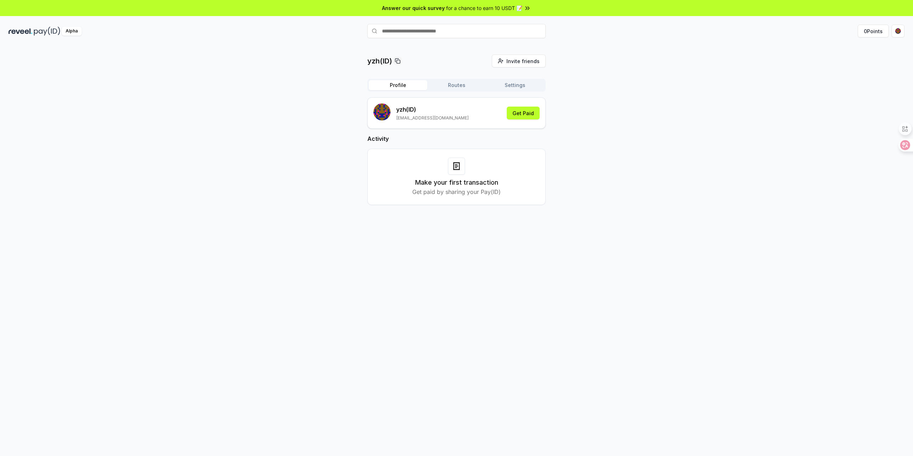
click at [513, 86] on button "Settings" at bounding box center [515, 85] width 58 height 10
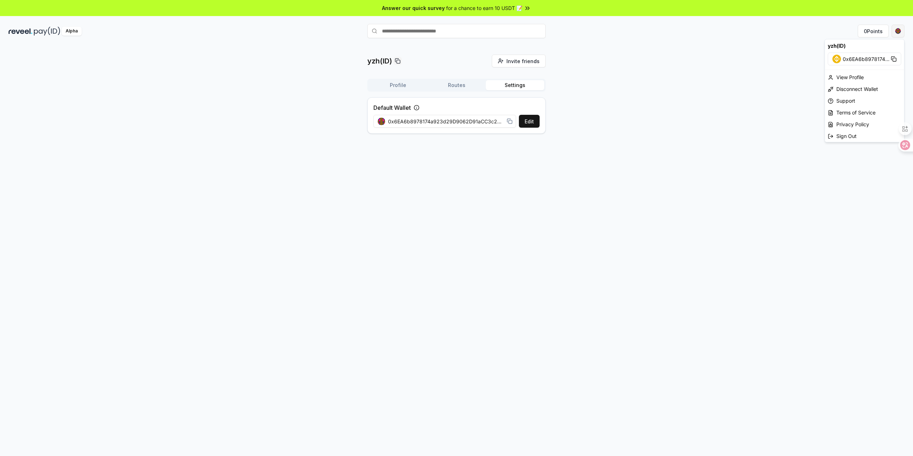
click at [899, 30] on html "Answer our quick survey for a chance to earn 10 USDT 📝 Alpha 0 Points yzh(ID) I…" at bounding box center [456, 228] width 913 height 456
click at [864, 78] on div "View Profile" at bounding box center [864, 77] width 79 height 12
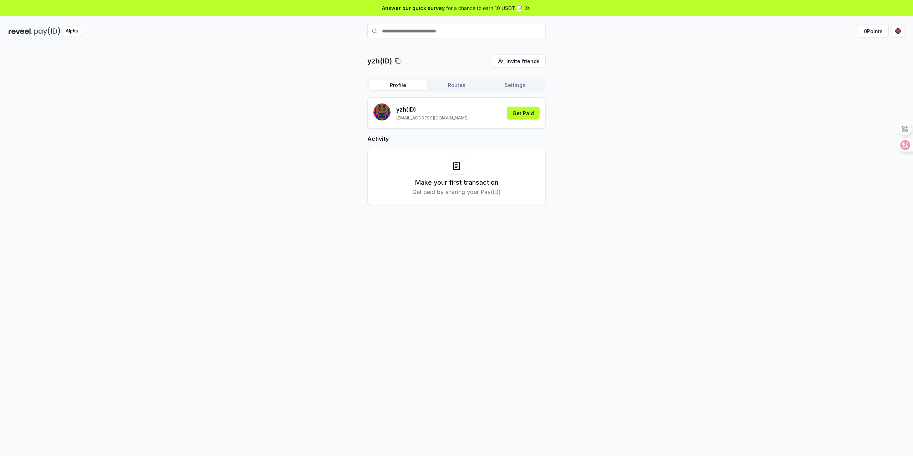
click at [454, 85] on button "Routes" at bounding box center [456, 85] width 58 height 10
click at [517, 87] on button "Settings" at bounding box center [515, 85] width 58 height 10
click at [469, 87] on button "Routes" at bounding box center [456, 85] width 58 height 10
click at [423, 87] on button "Profile" at bounding box center [398, 85] width 58 height 10
click at [898, 31] on html "Answer our quick survey for a chance to earn 10 USDT 📝 Alpha 0 Points yzh(ID) I…" at bounding box center [456, 228] width 913 height 456
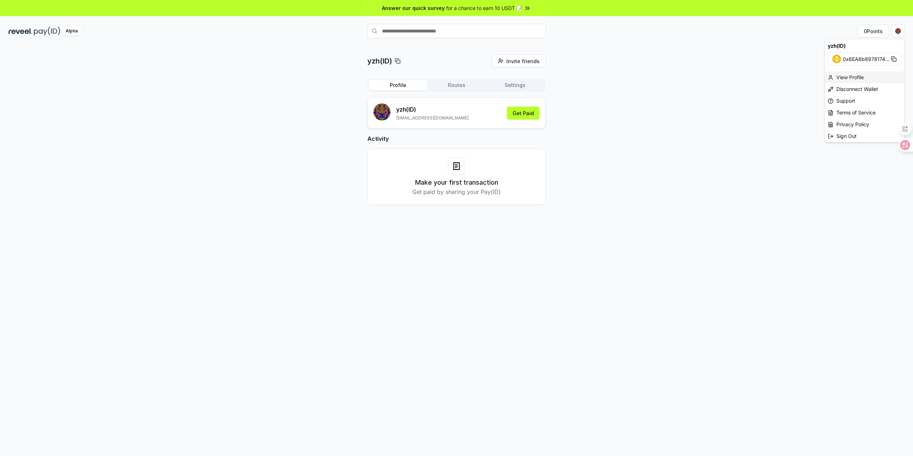
click at [865, 80] on div "View Profile" at bounding box center [864, 77] width 79 height 12
click at [383, 112] on rect "submit" at bounding box center [381, 111] width 17 height 17
click at [527, 112] on button "Get Paid" at bounding box center [523, 113] width 33 height 13
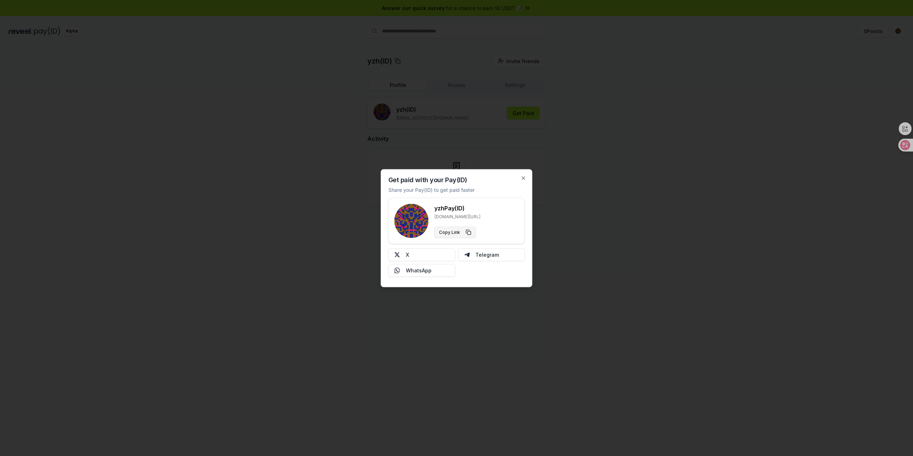
click at [468, 234] on button "Copy Link" at bounding box center [455, 231] width 42 height 11
click at [522, 180] on icon "button" at bounding box center [524, 178] width 6 height 6
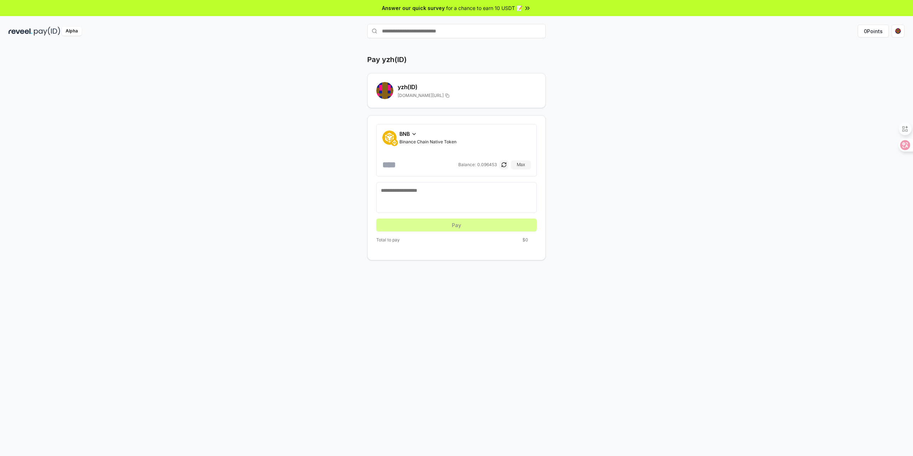
click at [493, 4] on span "for a chance to earn 10 USDT 📝" at bounding box center [484, 7] width 76 height 7
click at [865, 32] on button "0 Points" at bounding box center [873, 31] width 31 height 13
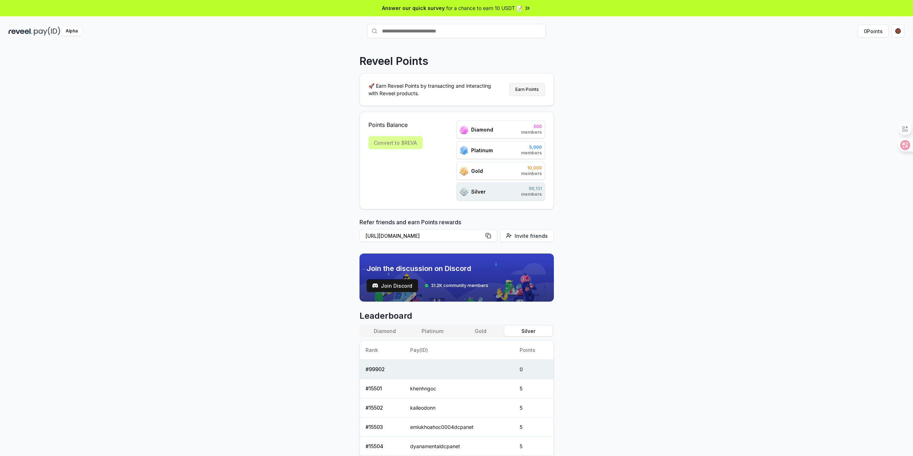
click at [529, 91] on button "Earn Points" at bounding box center [527, 89] width 36 height 13
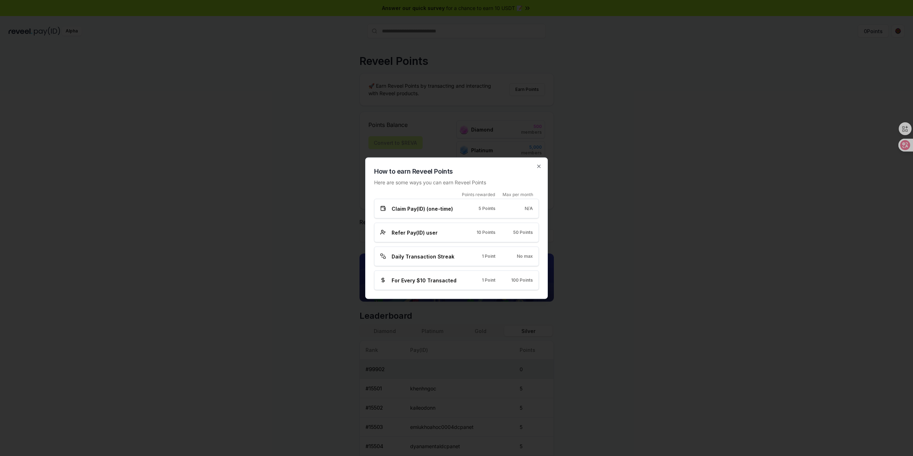
click at [424, 213] on div "Claim Pay(ID) (one-time) 5 Points N/A" at bounding box center [456, 209] width 165 height 20
click at [541, 168] on icon "button" at bounding box center [539, 166] width 6 height 6
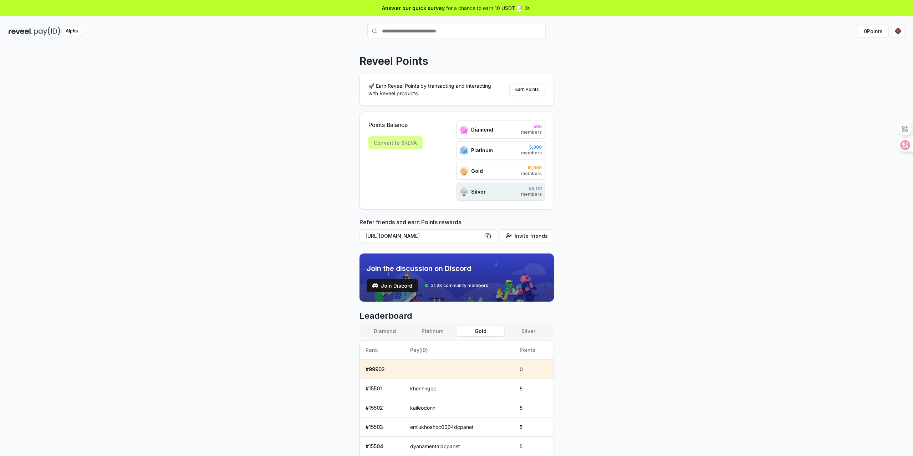
click at [491, 331] on button "Gold" at bounding box center [481, 331] width 48 height 10
click at [443, 331] on button "Platinum" at bounding box center [433, 331] width 48 height 10
click at [397, 331] on button "Diamond" at bounding box center [385, 331] width 48 height 10
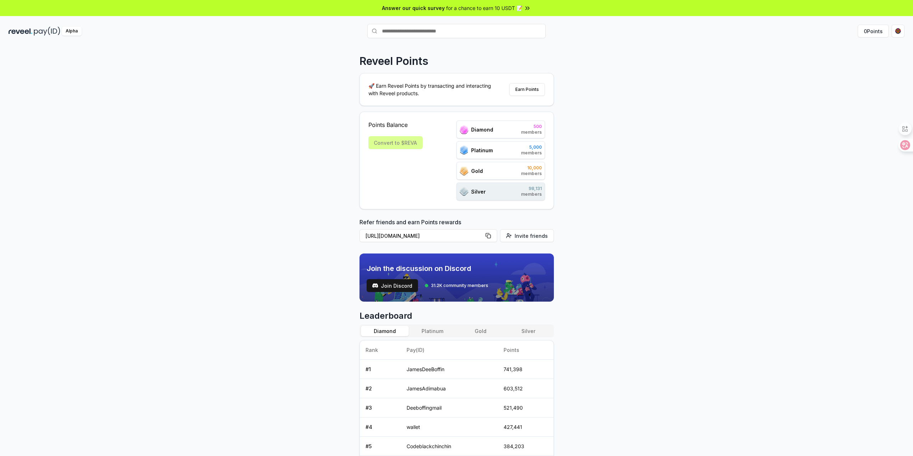
click at [499, 336] on div "Diamond Platinum Gold Silver" at bounding box center [457, 331] width 194 height 13
click at [867, 34] on button "0 Points" at bounding box center [873, 31] width 31 height 13
click at [508, 174] on div "Gold 10,000 members" at bounding box center [501, 171] width 88 height 18
click at [402, 143] on div "Convert to $REVA" at bounding box center [395, 142] width 54 height 13
click at [500, 127] on div "Diamond 500 members" at bounding box center [501, 130] width 88 height 18
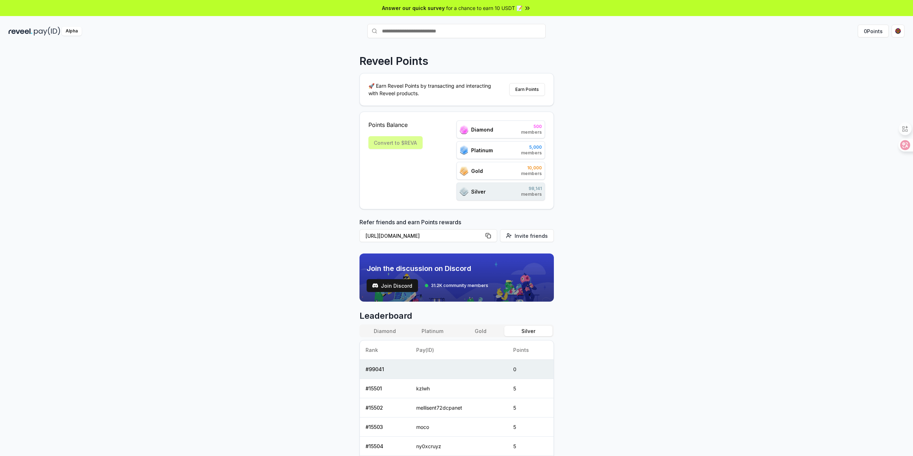
click at [476, 176] on div "Gold 10,000 members" at bounding box center [501, 171] width 88 height 18
click at [526, 90] on button "Earn Points" at bounding box center [527, 89] width 36 height 13
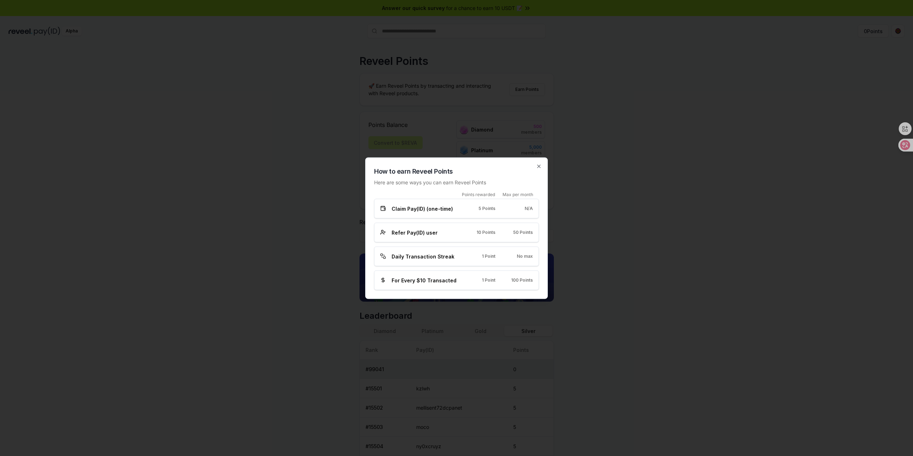
click at [477, 214] on div "Claim Pay(ID) (one-time) 5 Points N/A" at bounding box center [456, 209] width 165 height 20
click at [395, 210] on span "Claim Pay(ID) (one-time)" at bounding box center [422, 208] width 61 height 7
click at [538, 167] on icon "button" at bounding box center [538, 166] width 3 height 3
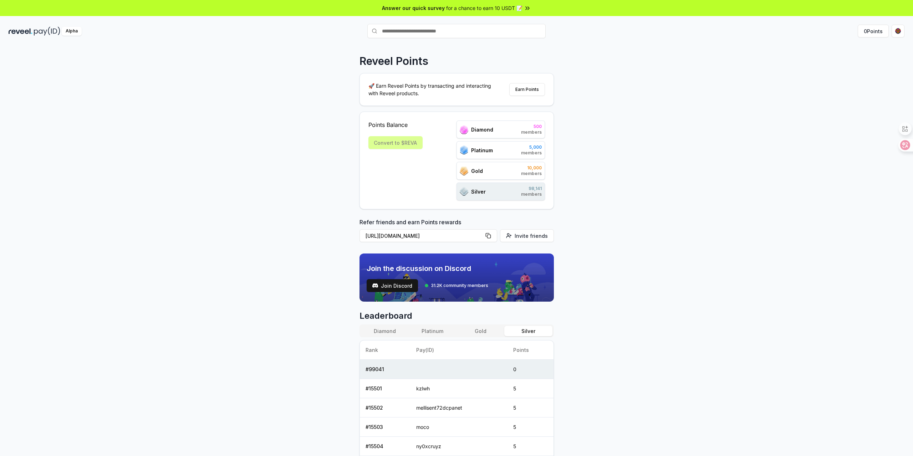
click at [41, 34] on img at bounding box center [47, 31] width 26 height 9
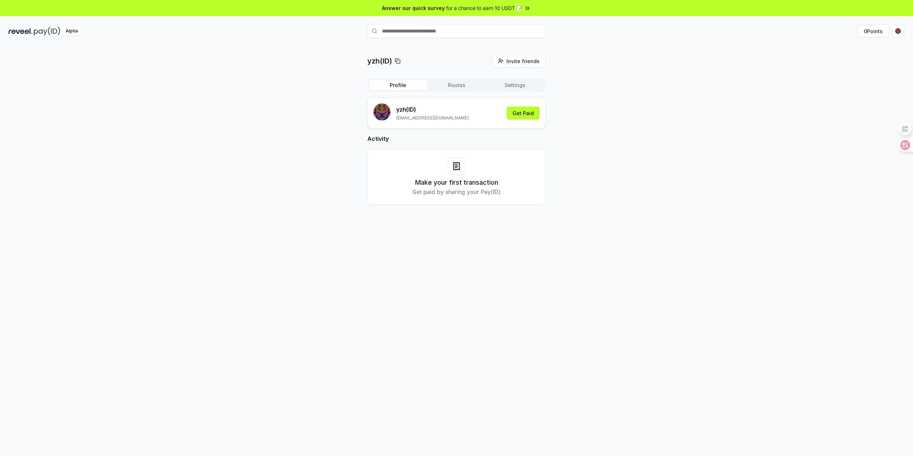
click at [382, 115] on rect "submit" at bounding box center [382, 115] width 1 height 1
click at [898, 32] on html "Answer our quick survey for a chance to earn 10 USDT 📝 Alpha 0 Points yzh(ID) I…" at bounding box center [456, 228] width 913 height 456
click at [669, 124] on html "Answer our quick survey for a chance to earn 10 USDT 📝 Alpha 0 Points yzh(ID) I…" at bounding box center [456, 228] width 913 height 456
click at [458, 169] on icon at bounding box center [457, 166] width 6 height 7
click at [459, 82] on button "Routes" at bounding box center [456, 85] width 58 height 10
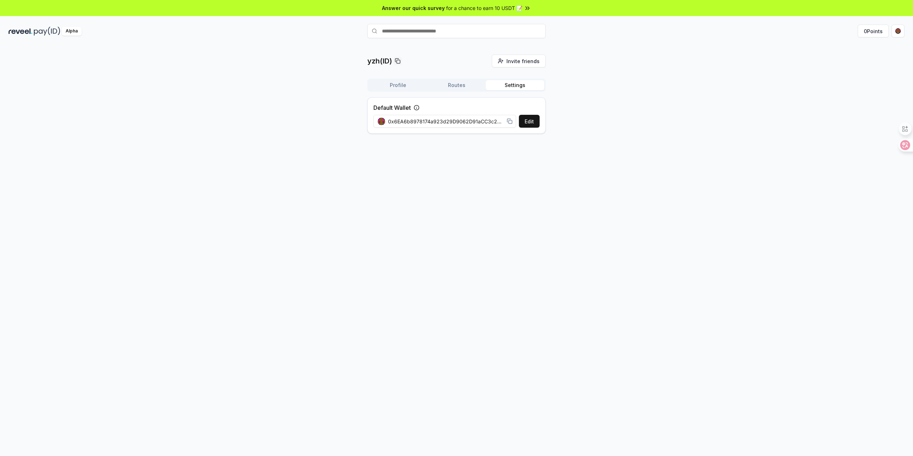
click at [516, 83] on button "Settings" at bounding box center [515, 85] width 58 height 10
click at [465, 88] on button "Routes" at bounding box center [456, 85] width 58 height 10
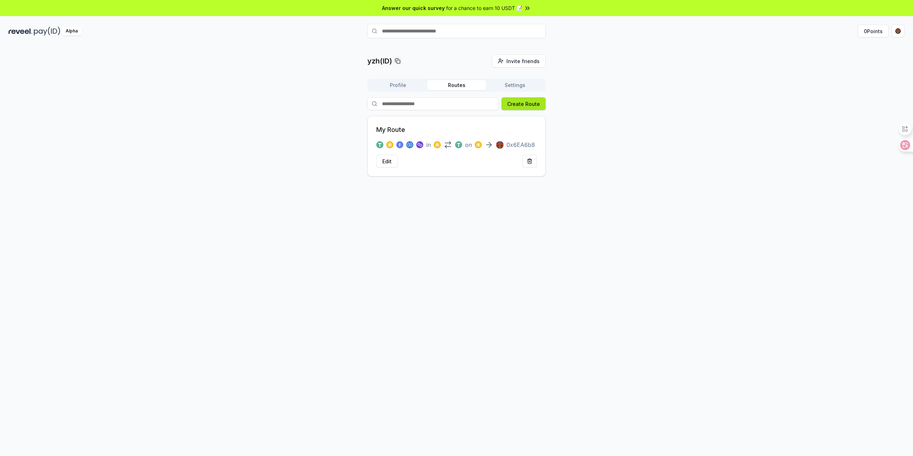
click at [531, 98] on button "Create Route" at bounding box center [523, 103] width 44 height 13
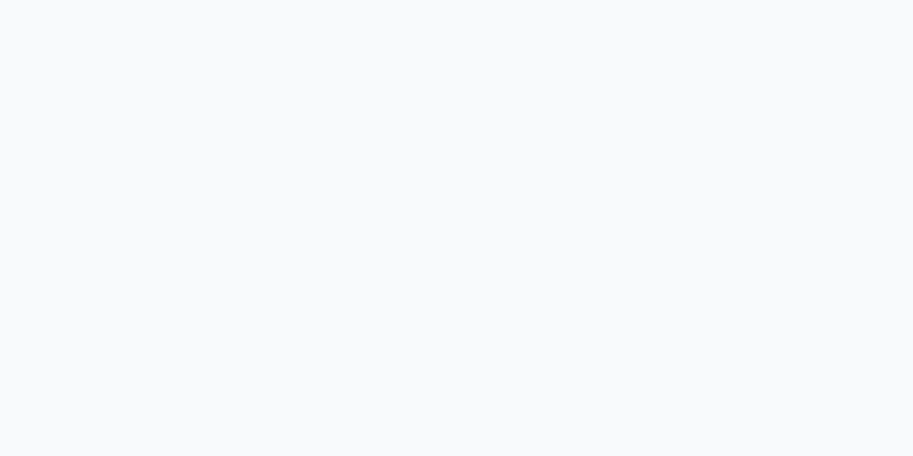
click at [514, 29] on body at bounding box center [456, 228] width 913 height 456
